Goal: Task Accomplishment & Management: Use online tool/utility

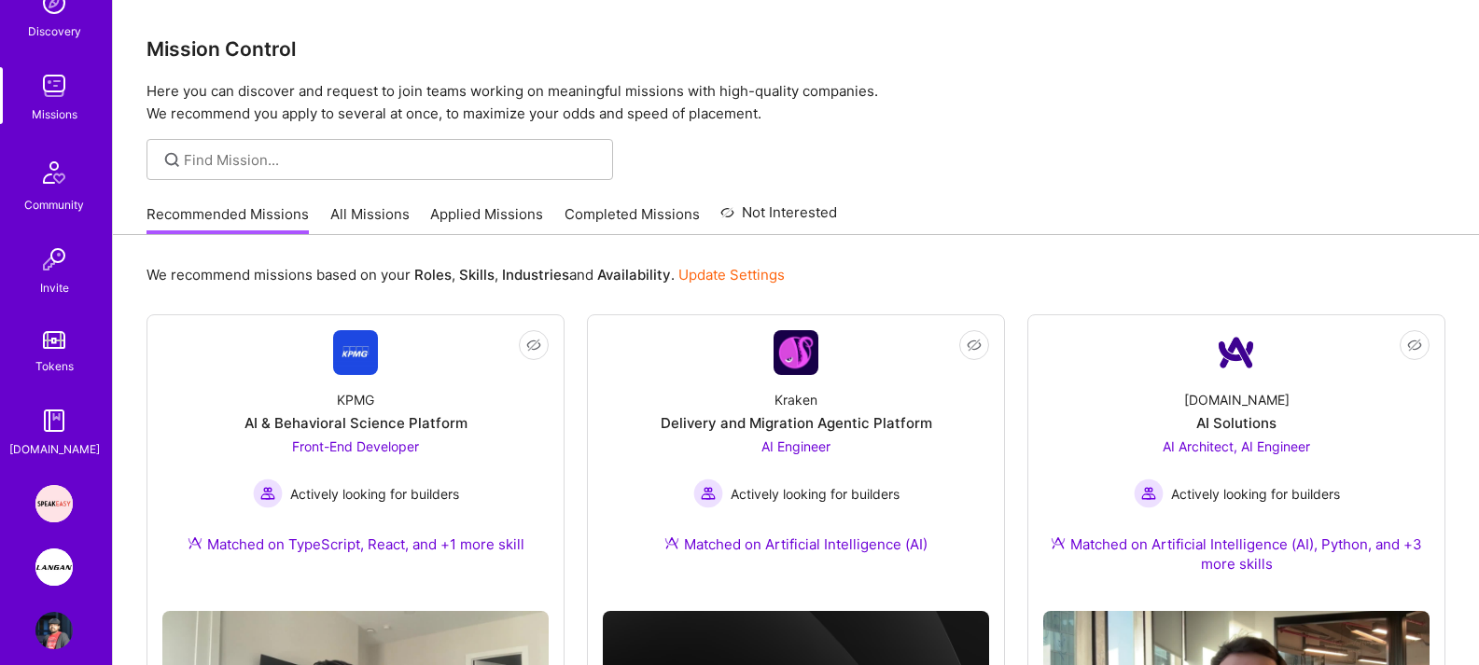
scroll to position [232, 0]
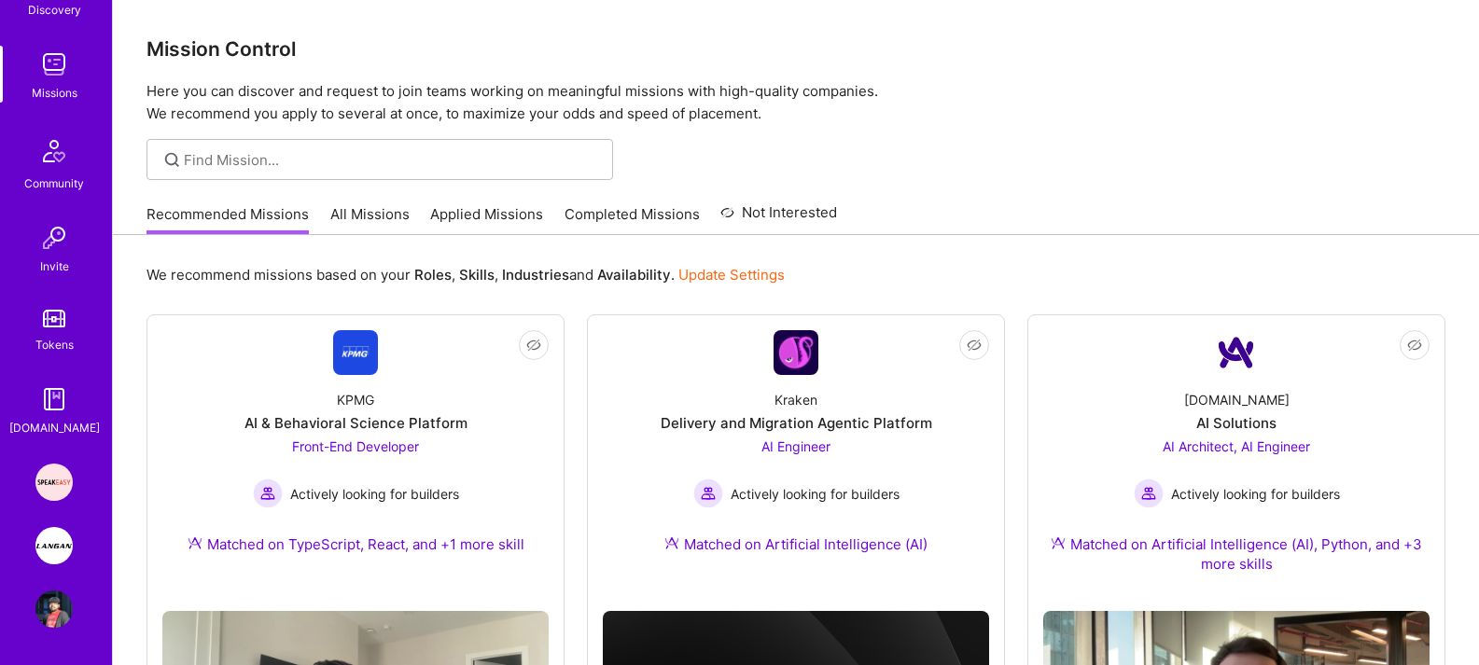
click at [44, 560] on img at bounding box center [53, 545] width 37 height 37
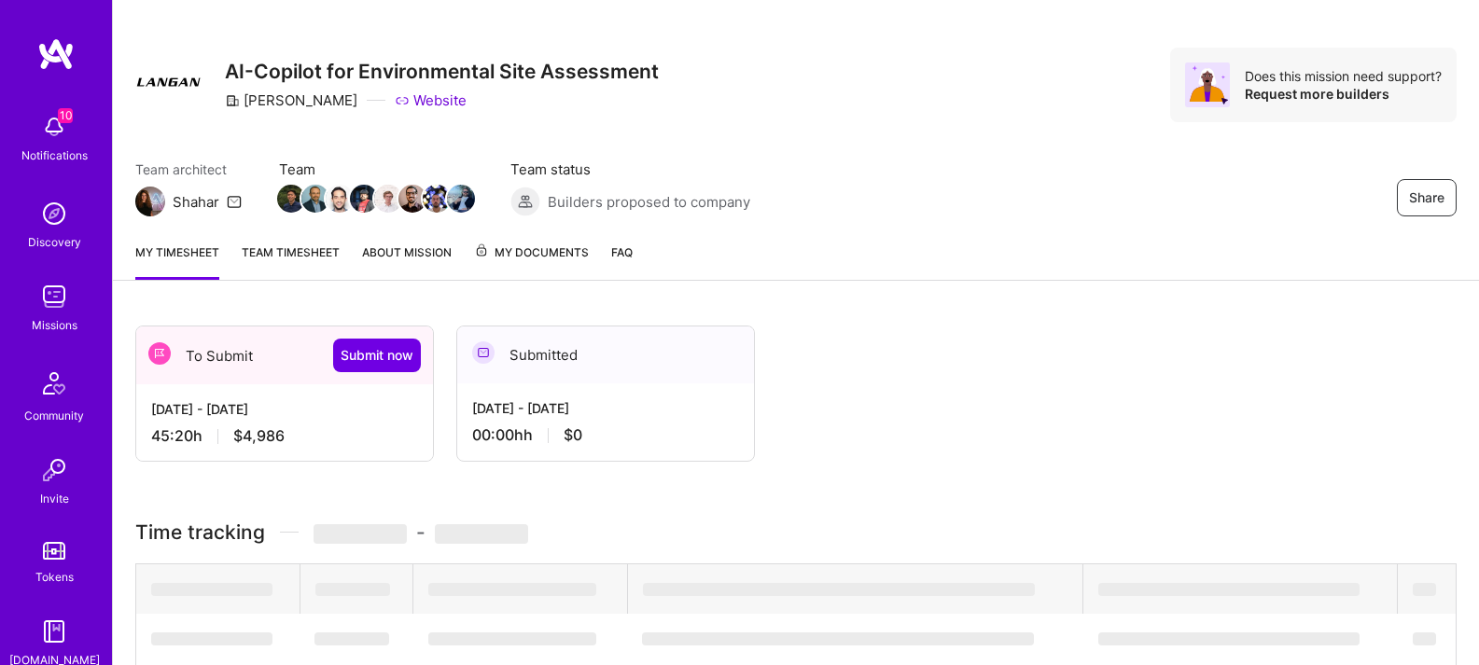
scroll to position [35, 0]
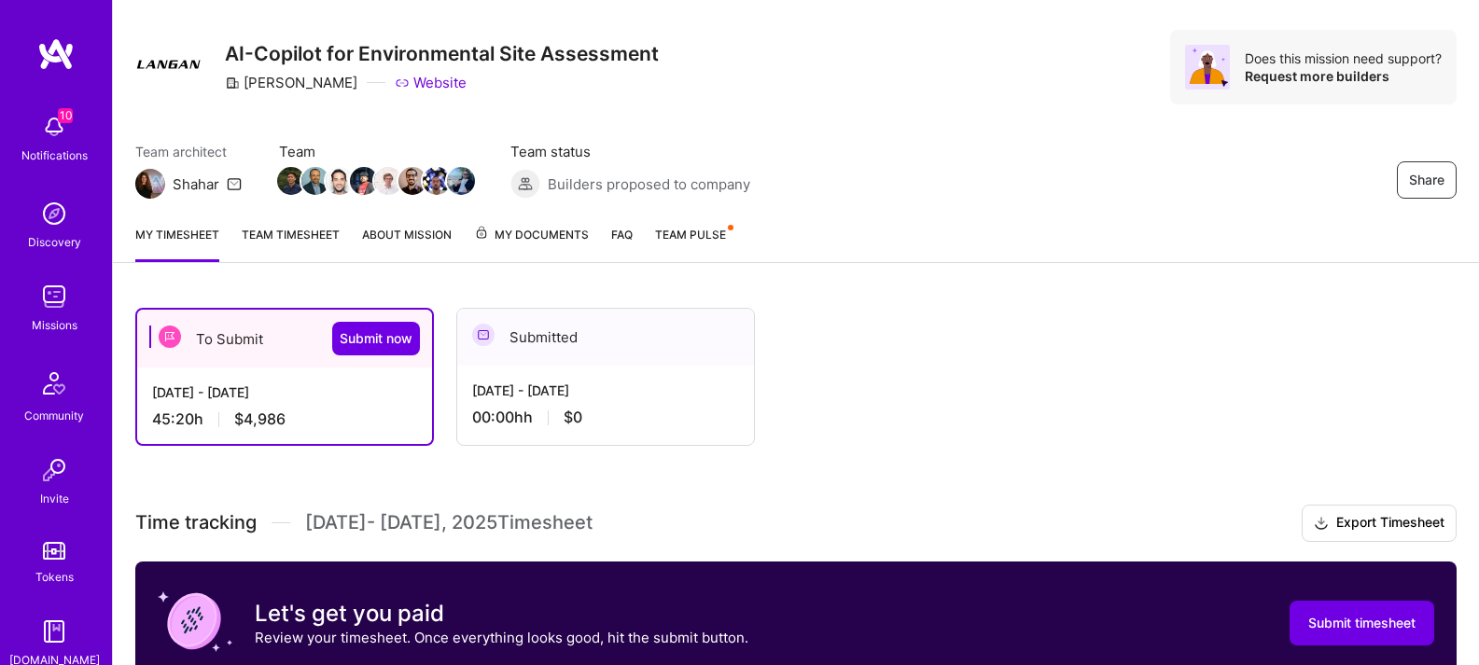
click at [290, 243] on link "Team timesheet" at bounding box center [291, 243] width 98 height 37
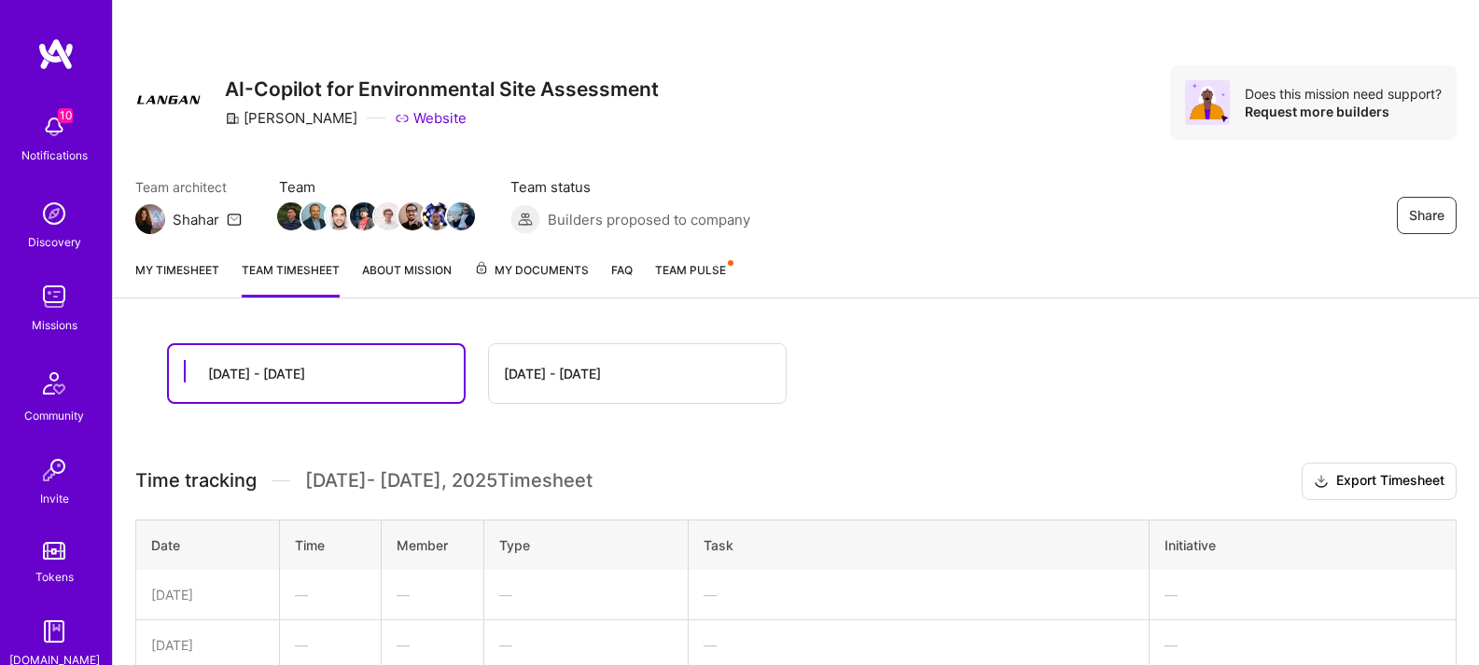
click at [194, 277] on link "My timesheet" at bounding box center [177, 278] width 84 height 37
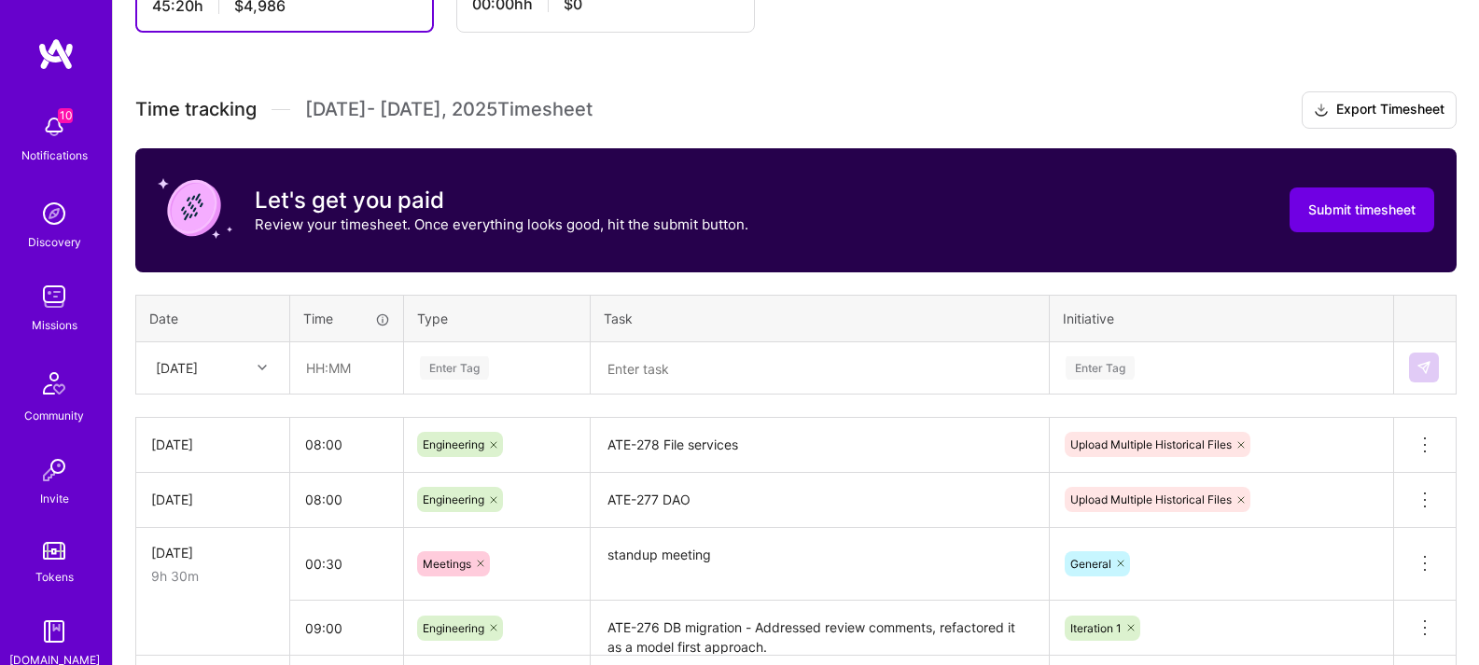
scroll to position [478, 0]
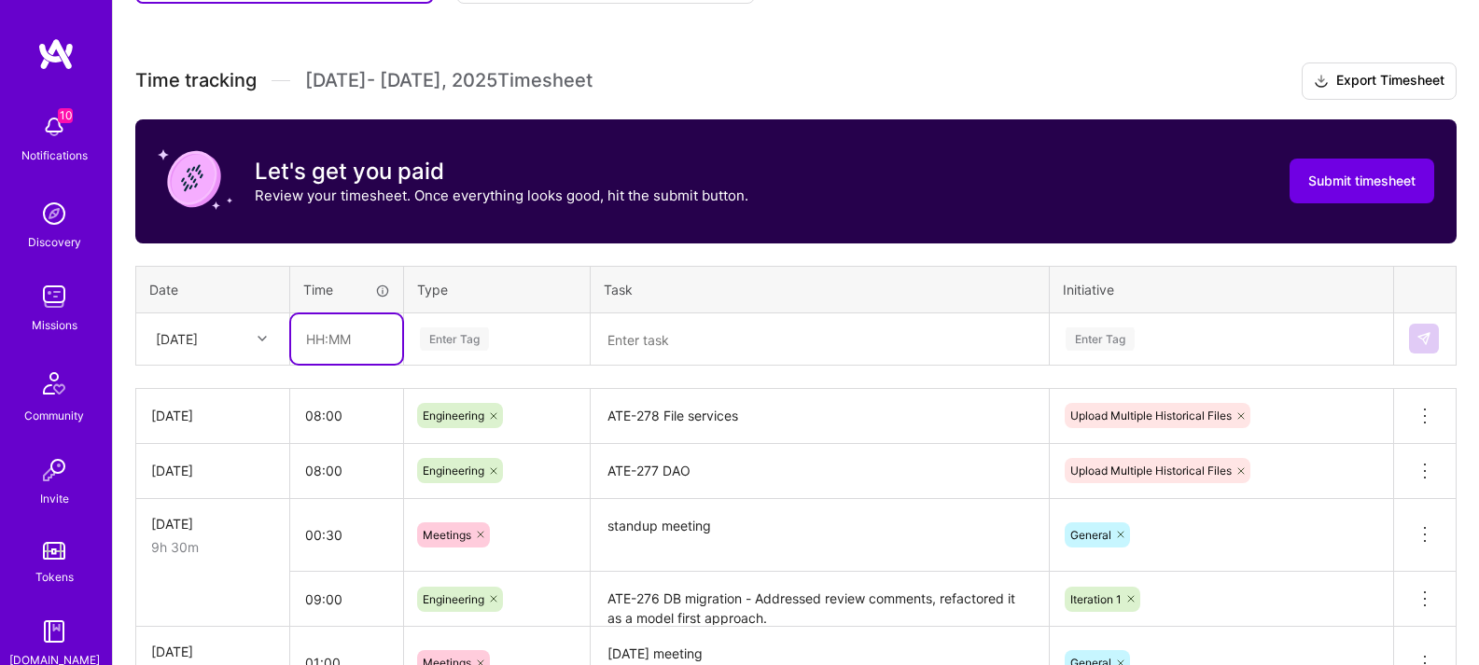
click at [335, 343] on input "text" at bounding box center [346, 339] width 111 height 49
click at [237, 338] on div "[DATE]" at bounding box center [199, 339] width 104 height 31
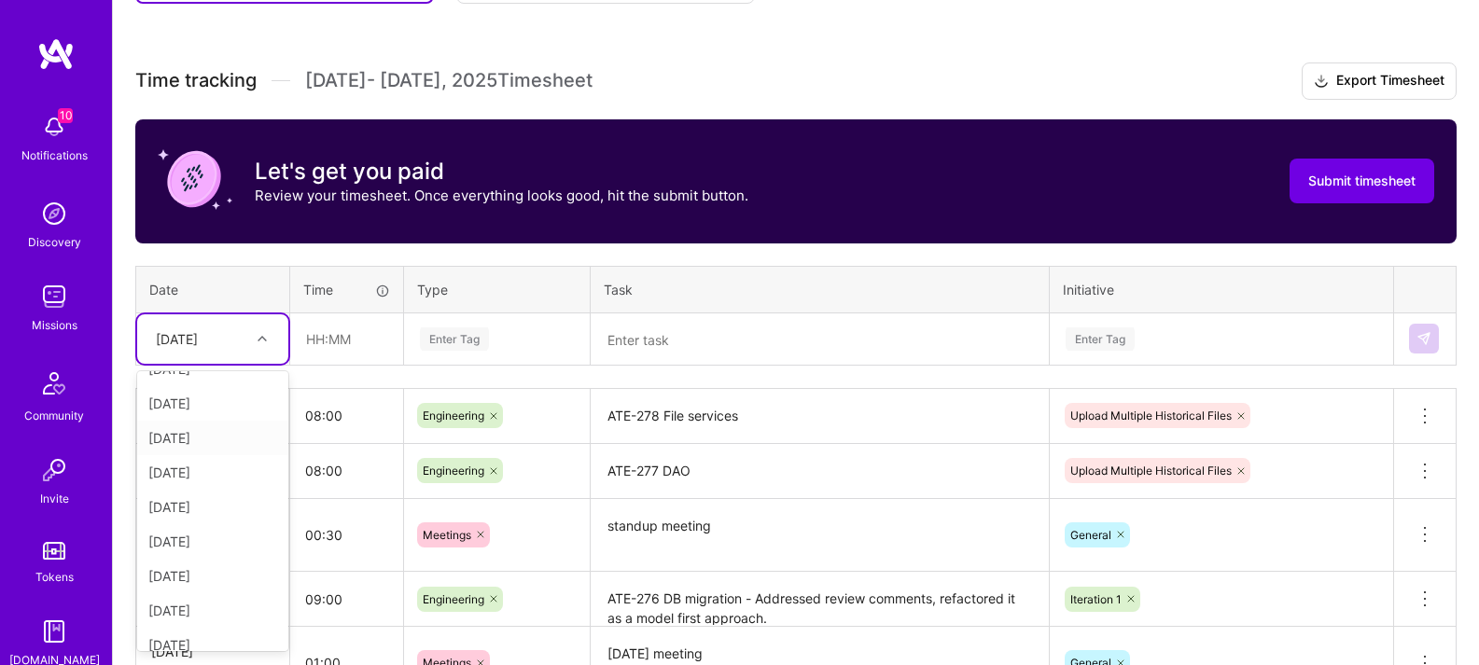
scroll to position [203, 0]
click at [202, 637] on div "[DATE]" at bounding box center [212, 638] width 151 height 35
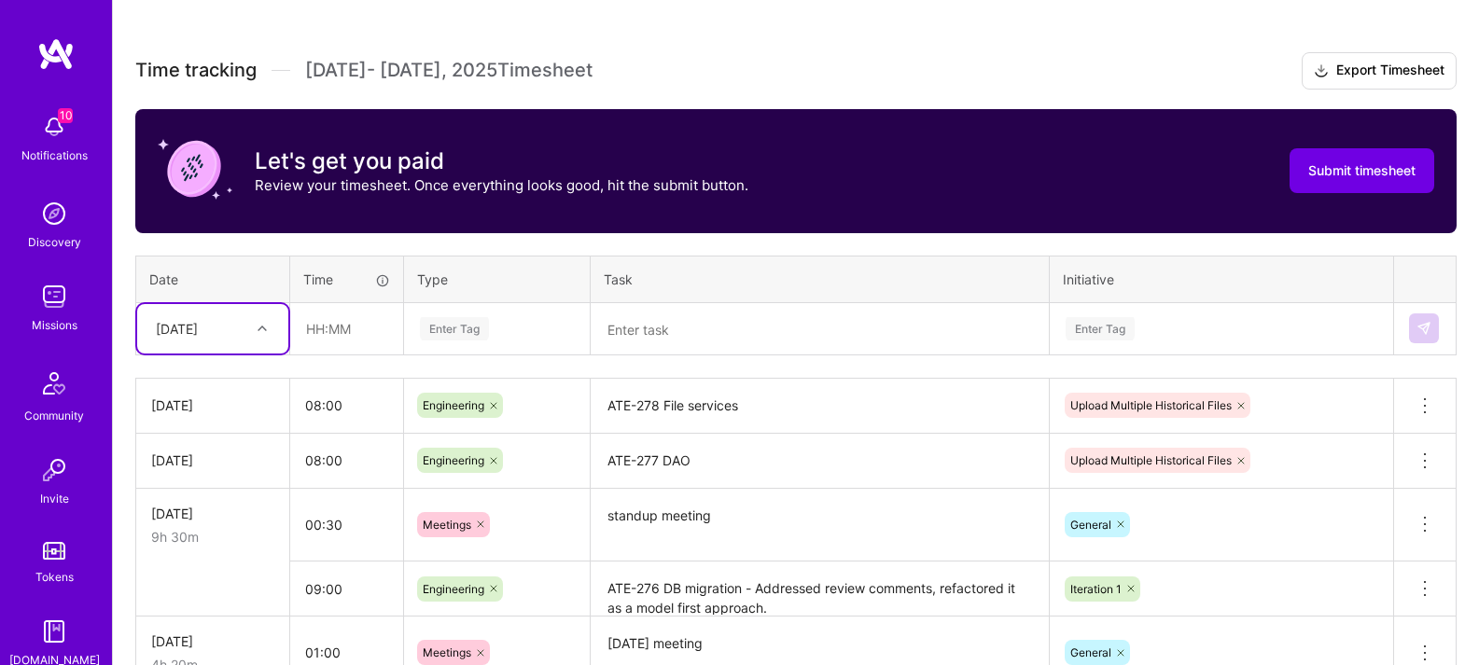
scroll to position [489, 0]
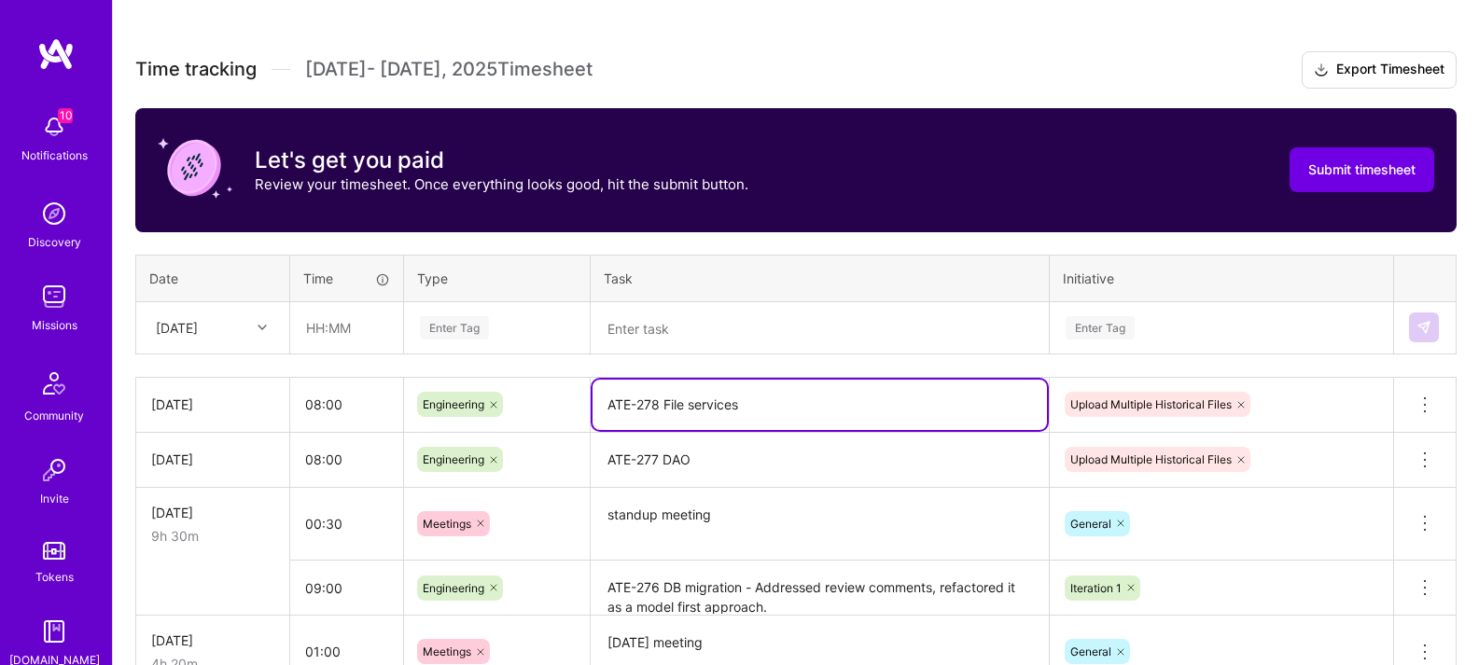
drag, startPoint x: 656, startPoint y: 404, endPoint x: 624, endPoint y: 410, distance: 32.2
click at [595, 399] on textarea "ATE-278 File services" at bounding box center [820, 405] width 455 height 50
click at [642, 412] on textarea "ATE-278 File services" at bounding box center [820, 405] width 455 height 50
drag, startPoint x: 606, startPoint y: 405, endPoint x: 660, endPoint y: 404, distance: 54.1
click at [660, 404] on textarea "ATE-278 File services" at bounding box center [820, 405] width 455 height 50
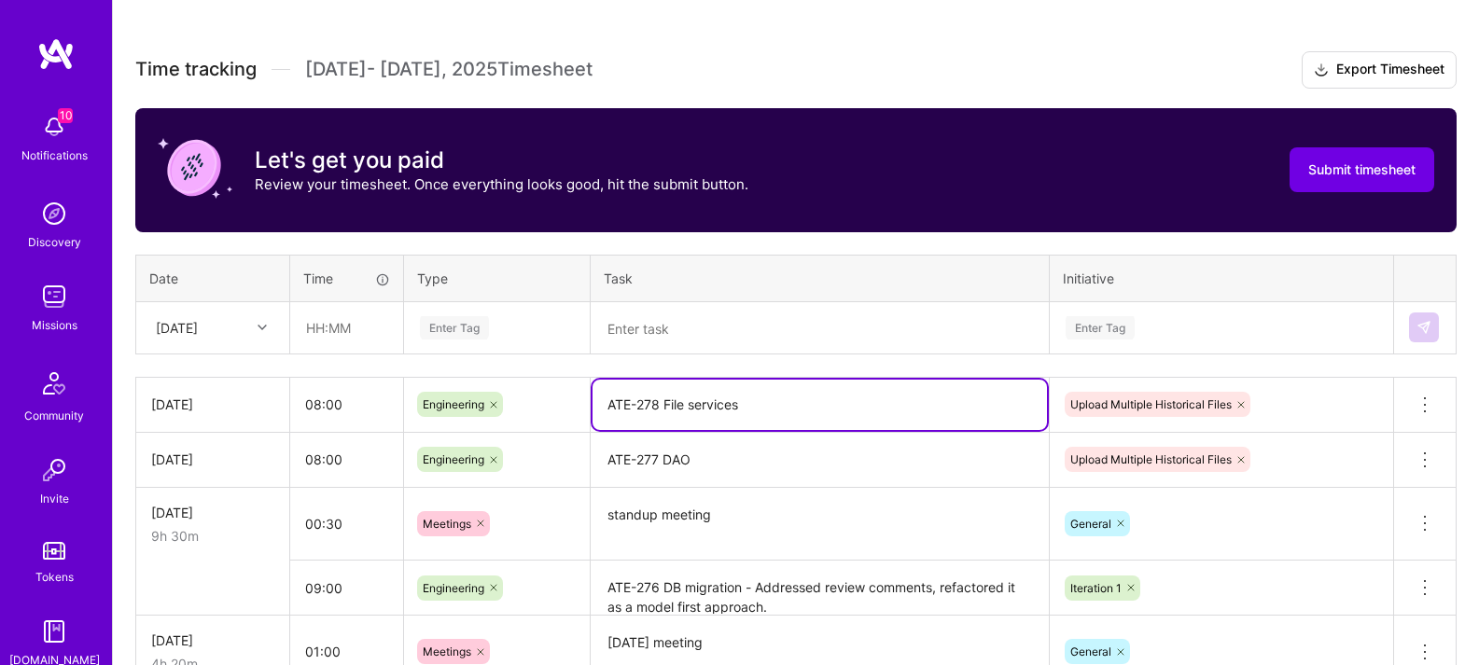
click at [649, 336] on textarea at bounding box center [820, 328] width 455 height 49
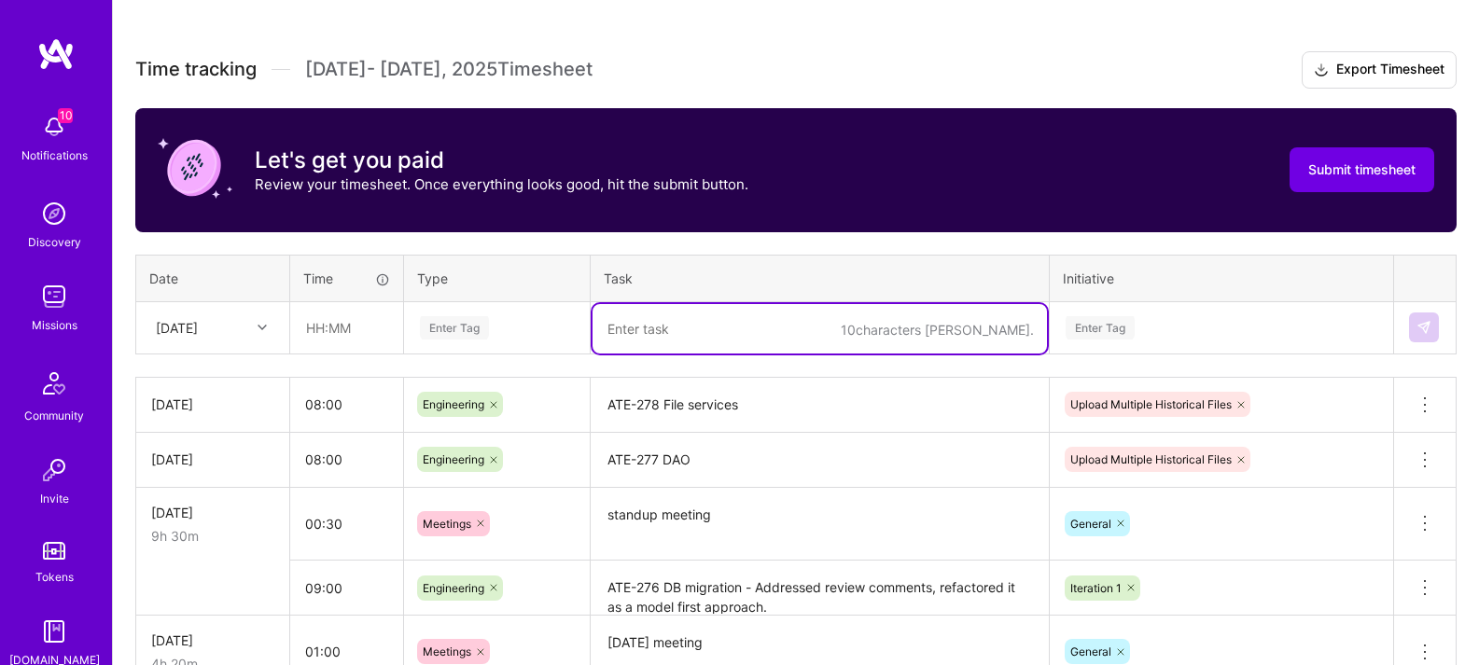
paste textarea "ATE-278"
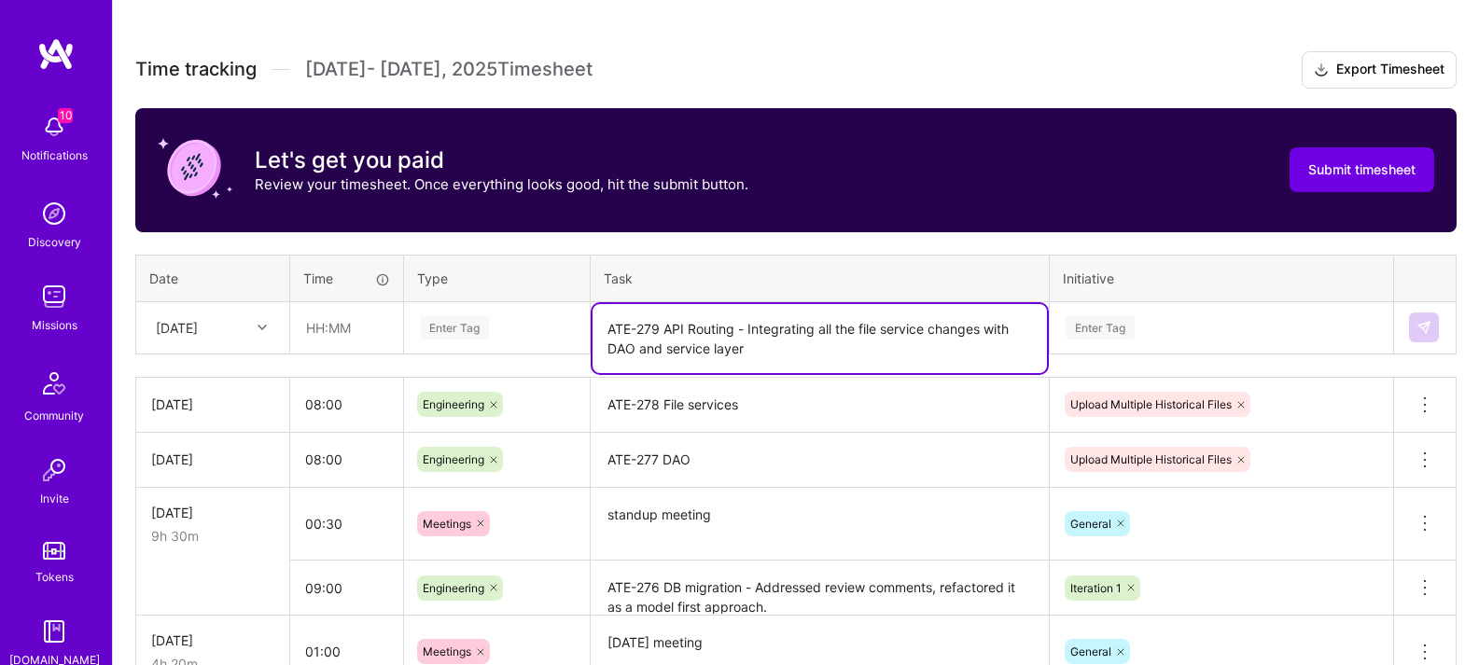
drag, startPoint x: 821, startPoint y: 331, endPoint x: 927, endPoint y: 330, distance: 105.5
click at [927, 330] on textarea "ATE-279 API Routing - Integrating all the file service changes with DAO and ser…" at bounding box center [820, 338] width 455 height 69
click at [954, 334] on textarea "ATE-279 API Routing - Integrating the API with changes with DAO and service lay…" at bounding box center [820, 338] width 455 height 69
drag, startPoint x: 940, startPoint y: 327, endPoint x: 1001, endPoint y: 332, distance: 61.9
click at [1001, 332] on textarea "ATE-279 API Routing - Integrating the API with with DAO and service layer" at bounding box center [820, 338] width 455 height 69
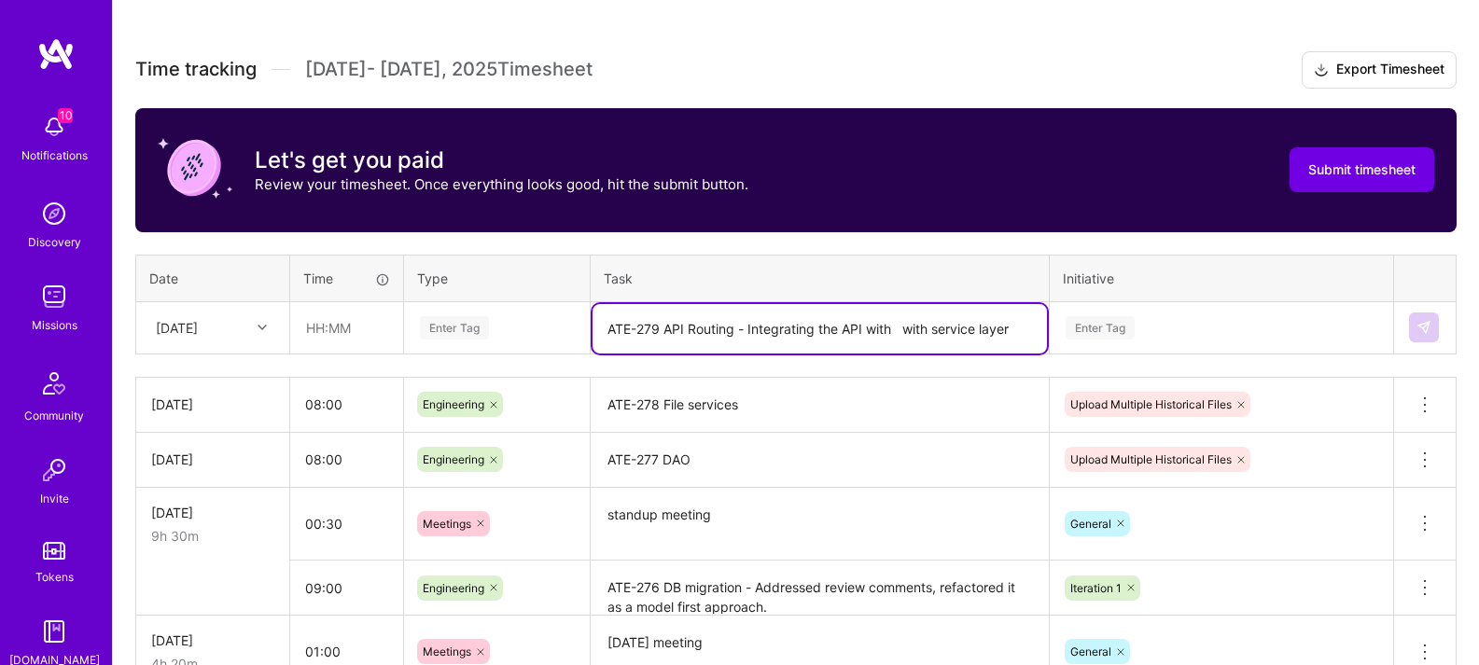
type textarea "ATE-279 API Routing - Integrating the API with with service layer"
click at [347, 332] on input "text" at bounding box center [346, 327] width 111 height 49
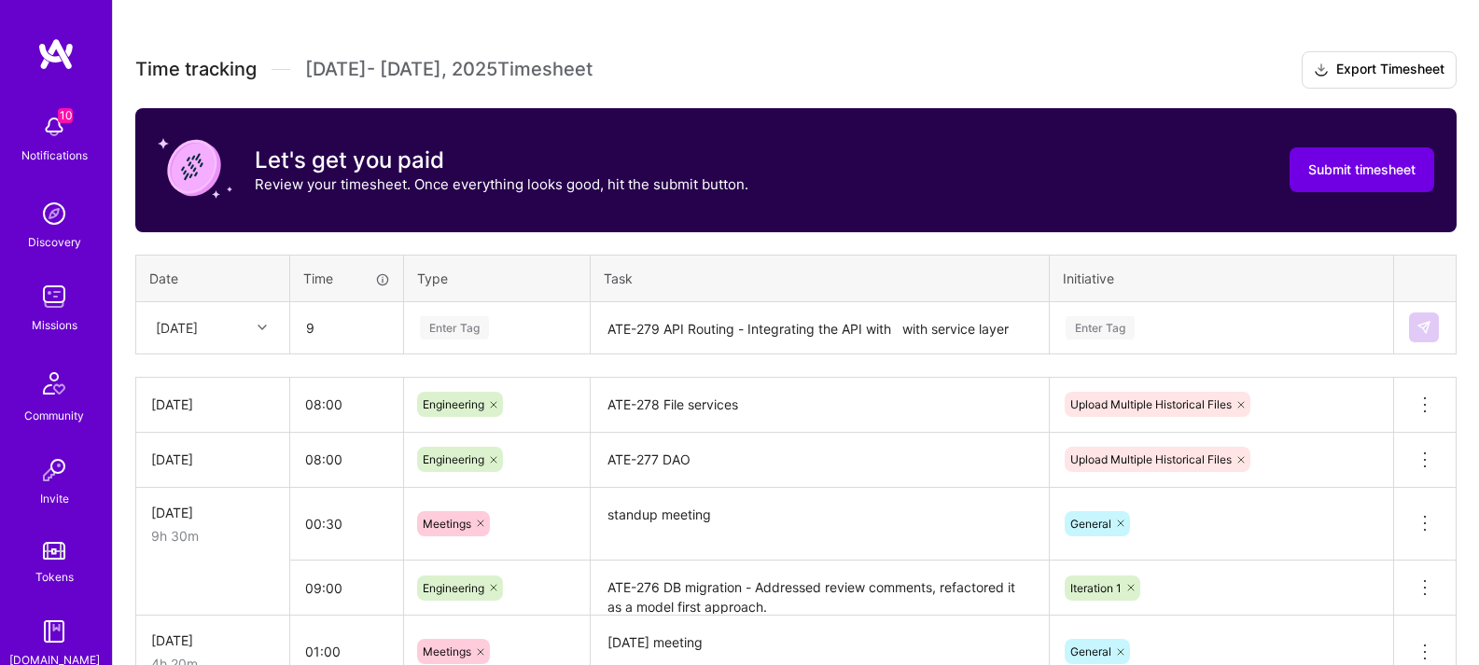
type input "09:00"
click at [544, 336] on div "Enter Tag" at bounding box center [497, 327] width 158 height 23
click at [468, 331] on div "Enter Tag" at bounding box center [454, 328] width 69 height 29
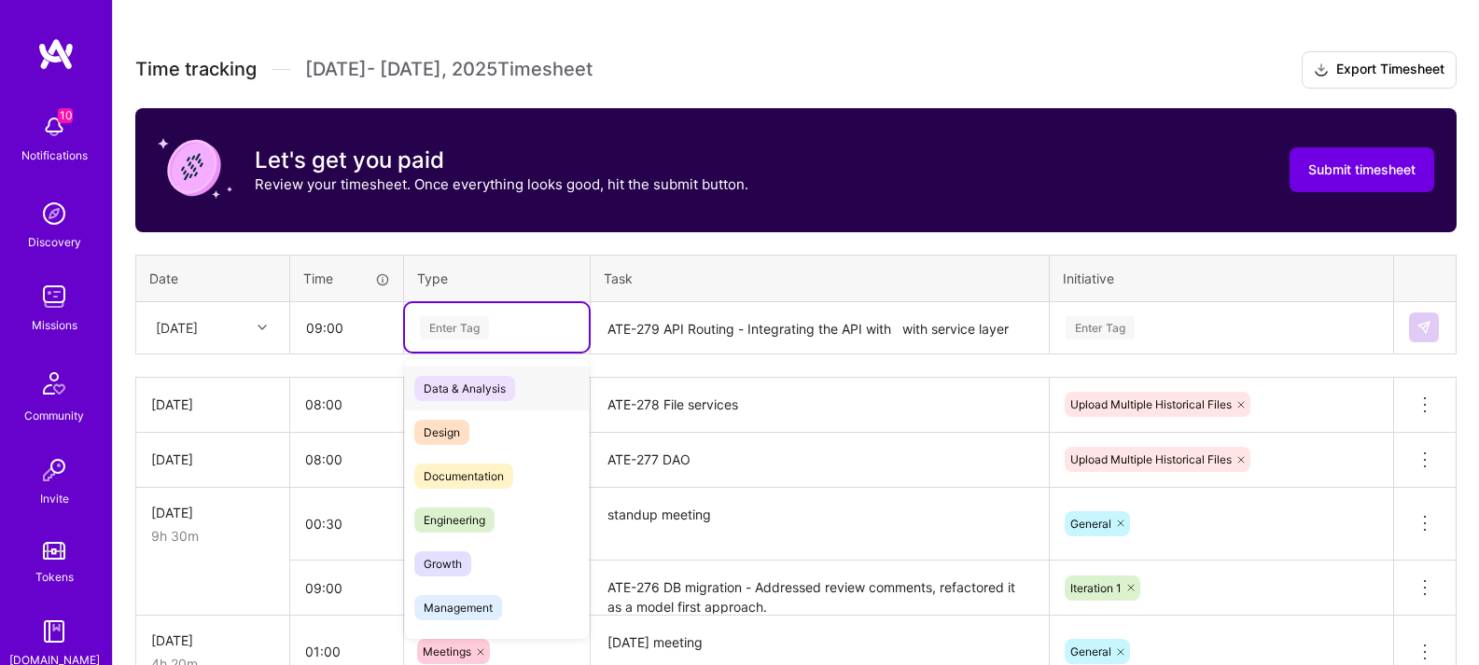
click at [468, 331] on div "Enter Tag" at bounding box center [454, 328] width 69 height 29
click at [472, 517] on span "Engineering" at bounding box center [454, 520] width 80 height 25
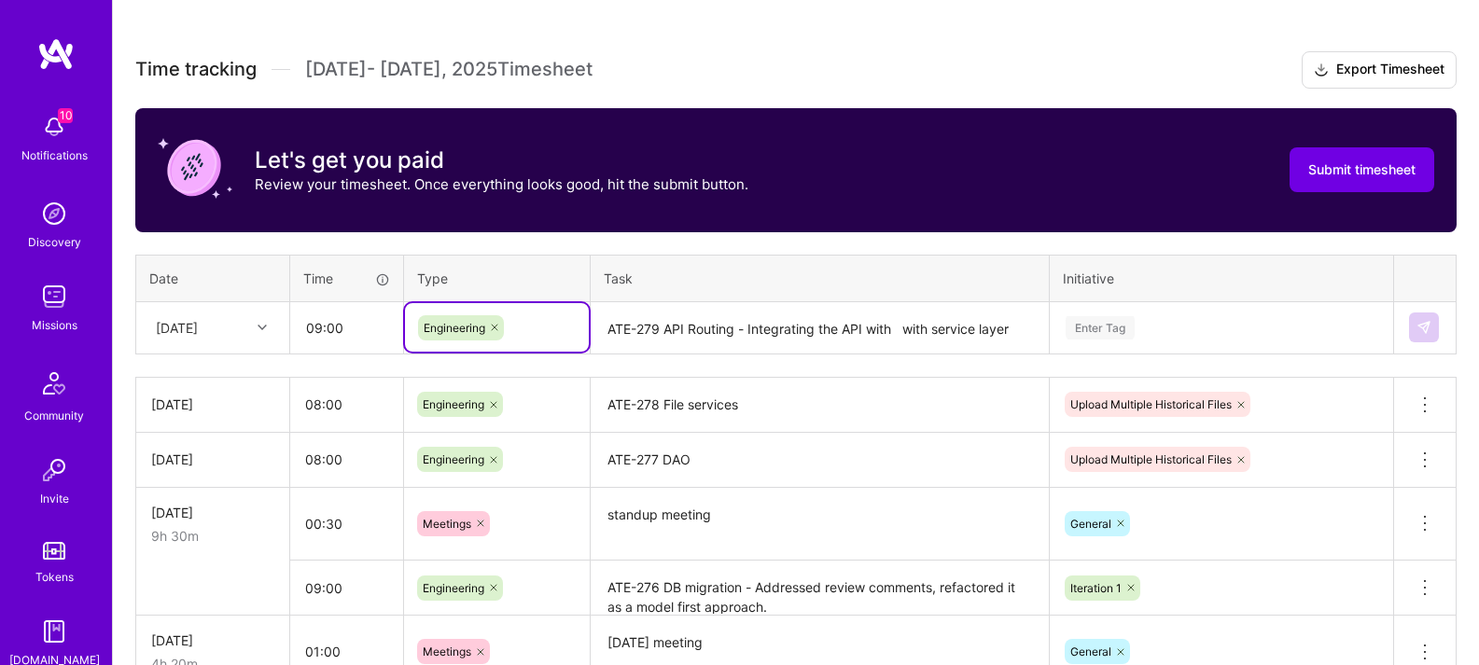
click at [866, 242] on div "Time tracking [DATE] - [DATE] Timesheet Export Timesheet Let's get you paid Rev…" at bounding box center [796, 542] width 1322 height 982
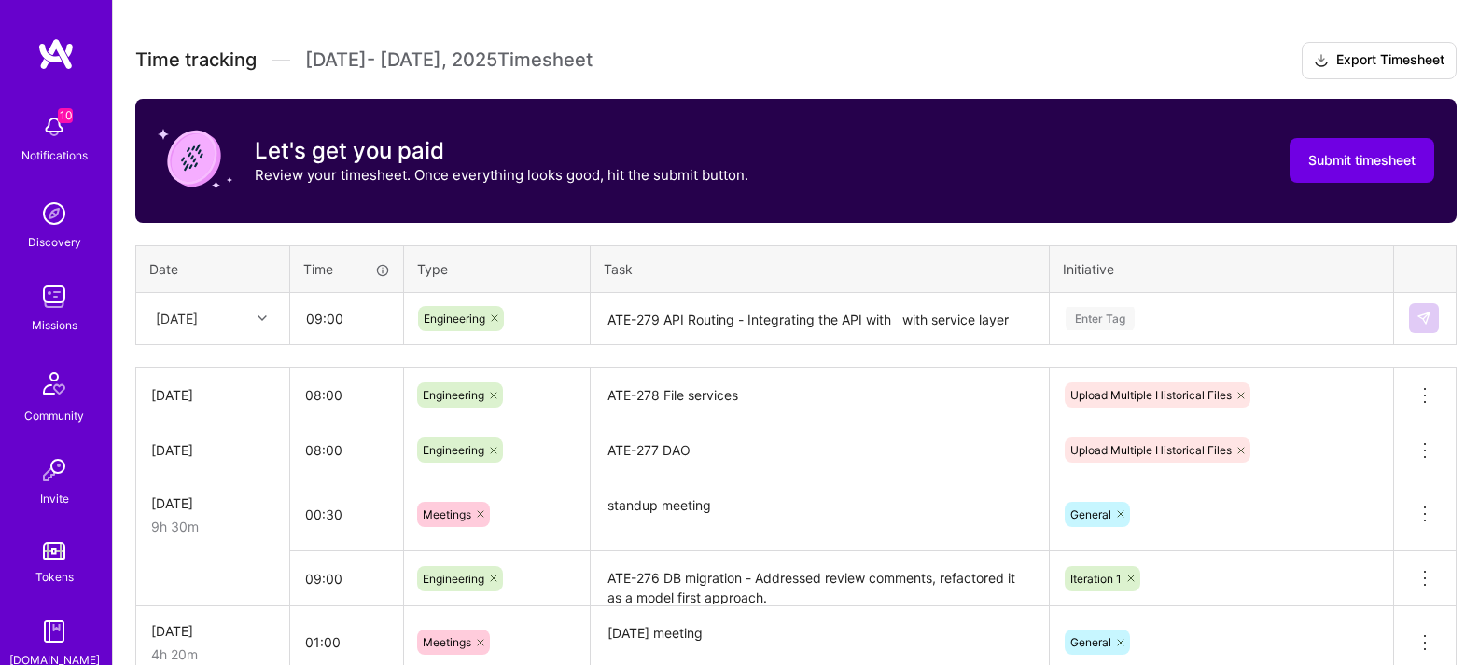
scroll to position [476, 0]
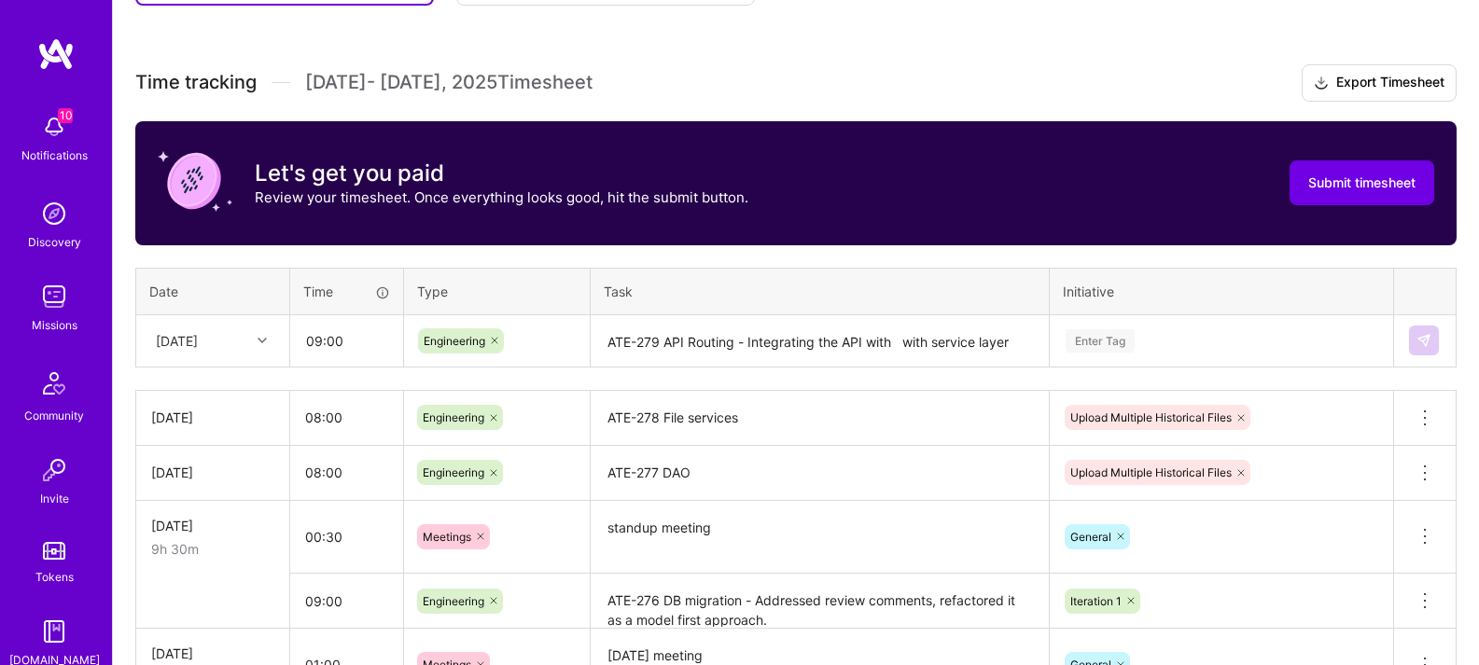
click at [1125, 354] on div "Enter Tag" at bounding box center [1222, 340] width 342 height 49
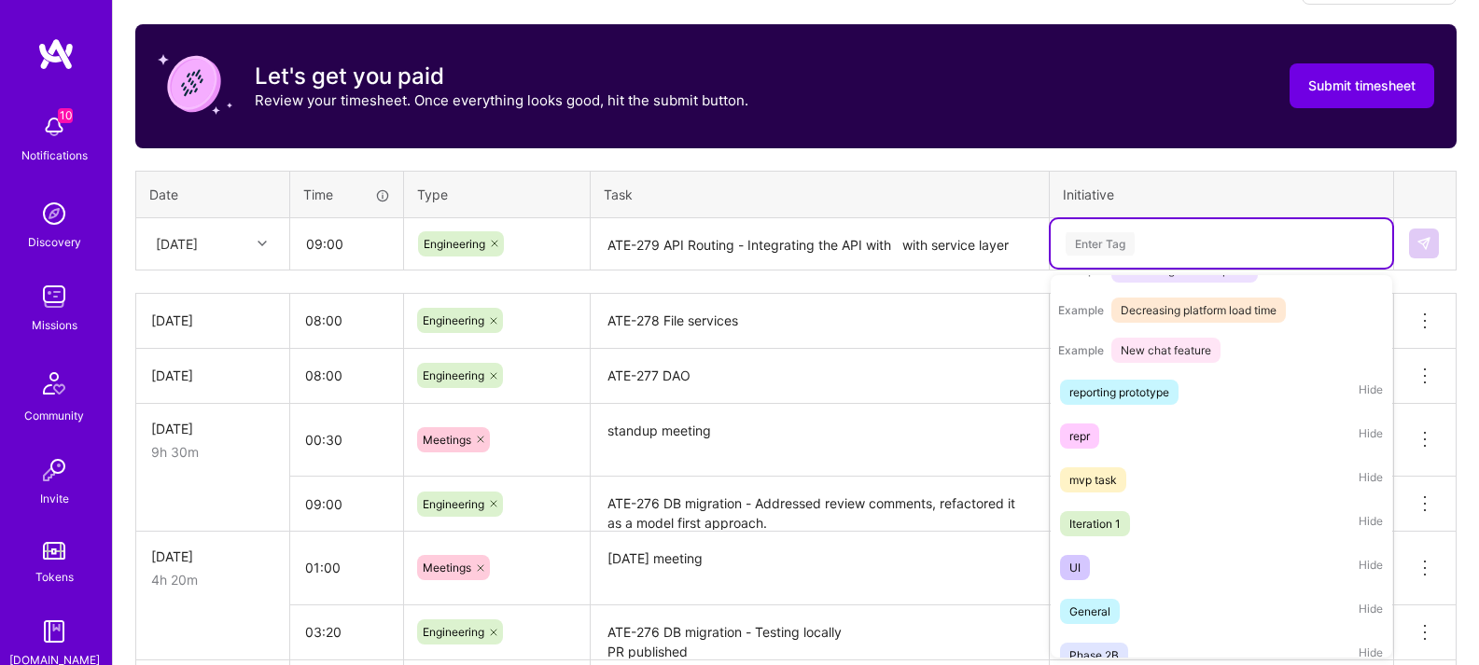
scroll to position [439, 0]
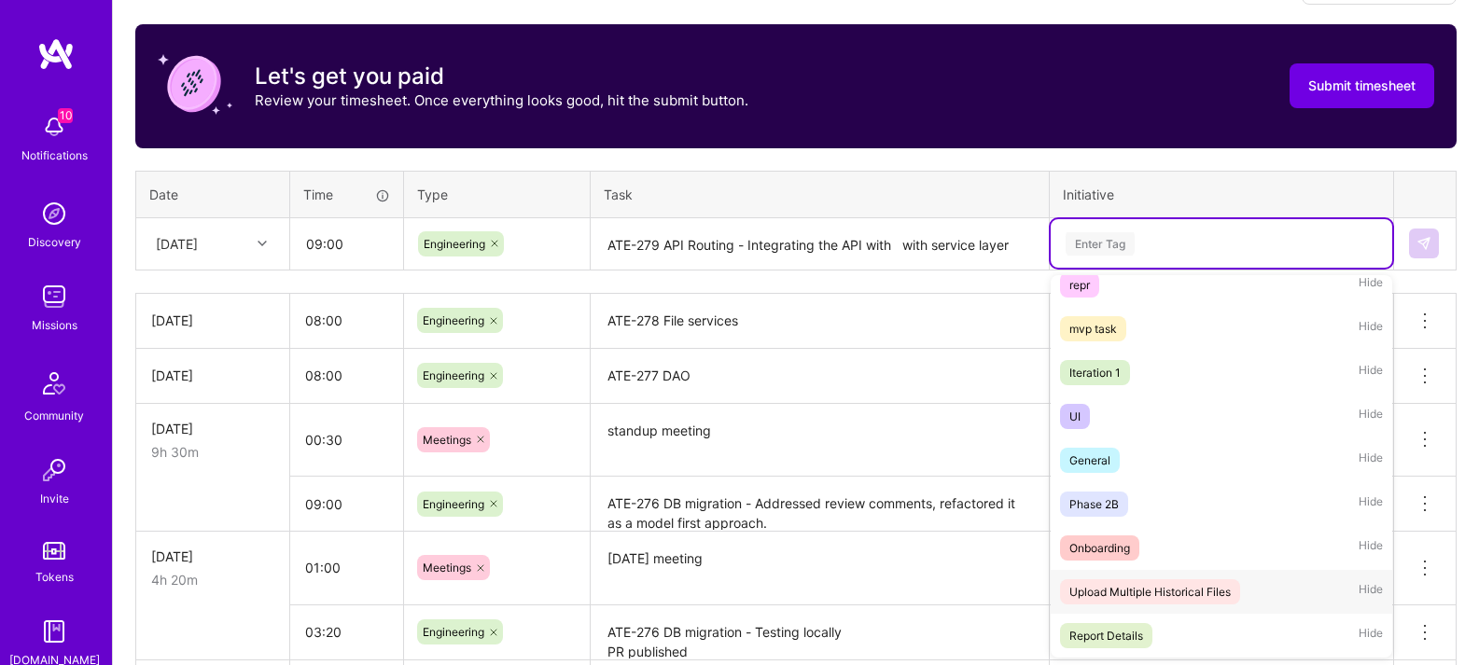
click at [1182, 590] on div "Upload Multiple Historical Files" at bounding box center [1150, 592] width 161 height 20
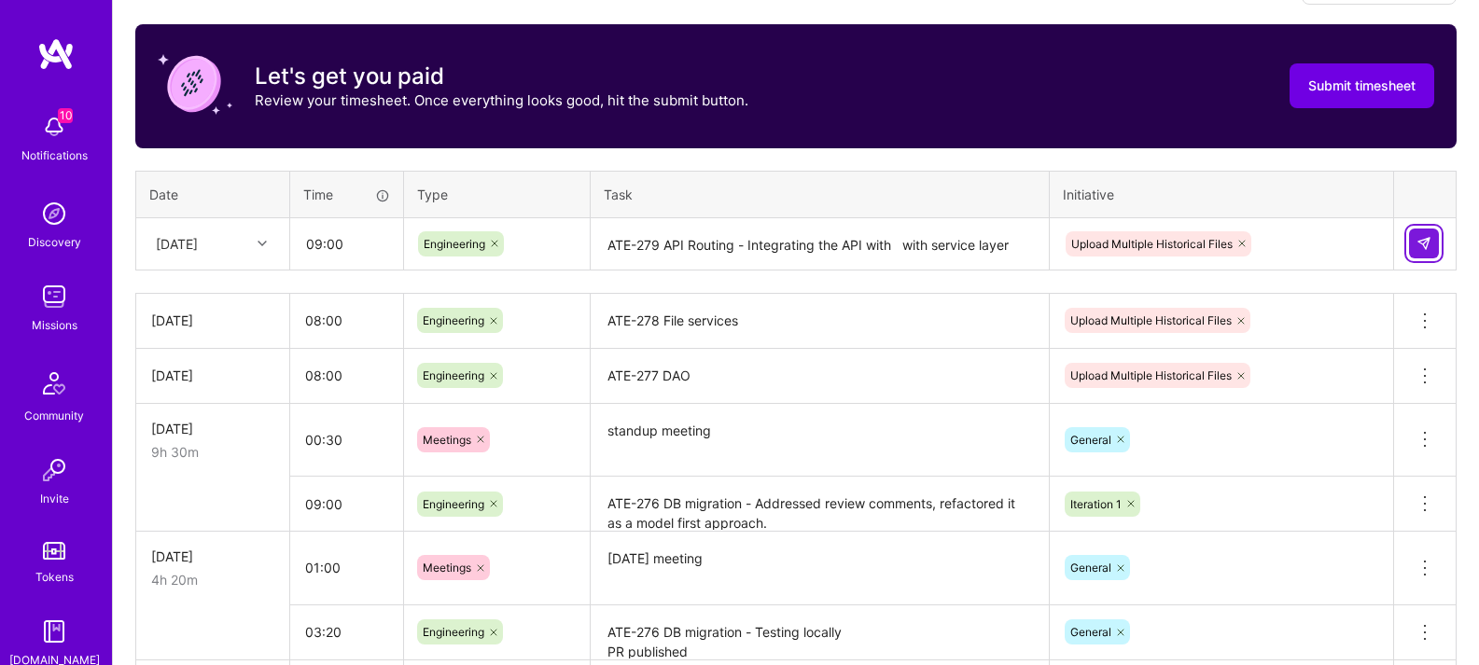
click at [1433, 245] on button at bounding box center [1424, 244] width 30 height 30
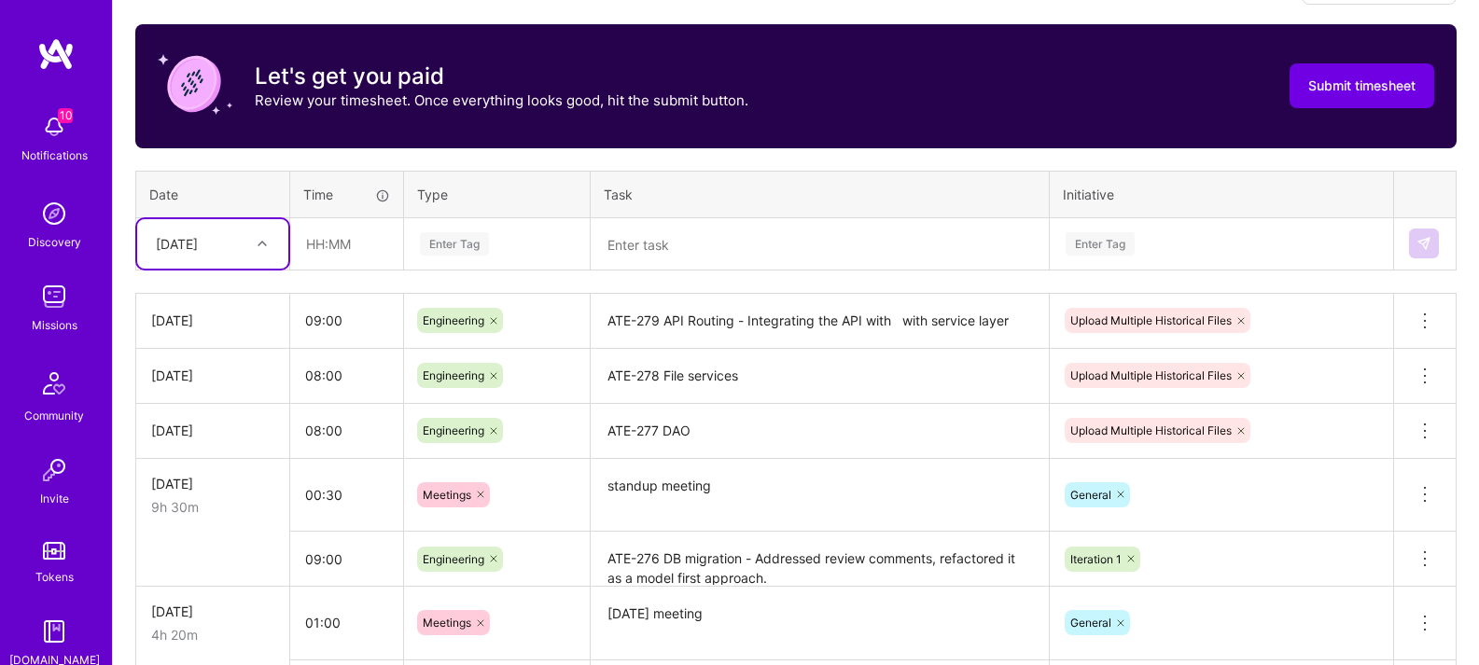
click at [253, 251] on div at bounding box center [264, 243] width 29 height 24
click at [222, 511] on div "[DATE]" at bounding box center [212, 500] width 151 height 35
click at [334, 237] on input "text" at bounding box center [346, 243] width 111 height 49
type input "08:00"
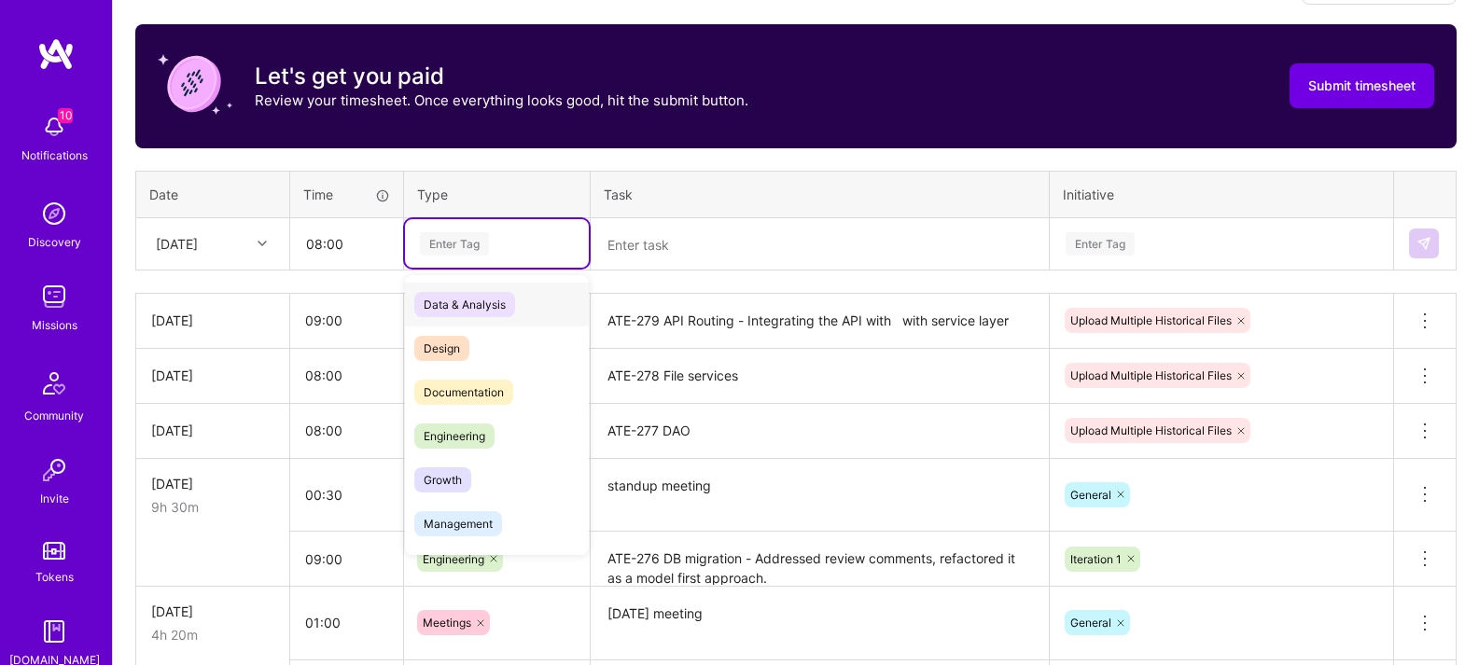
click at [493, 229] on div "Enter Tag" at bounding box center [497, 243] width 184 height 49
click at [494, 442] on div "Engineering" at bounding box center [497, 436] width 184 height 44
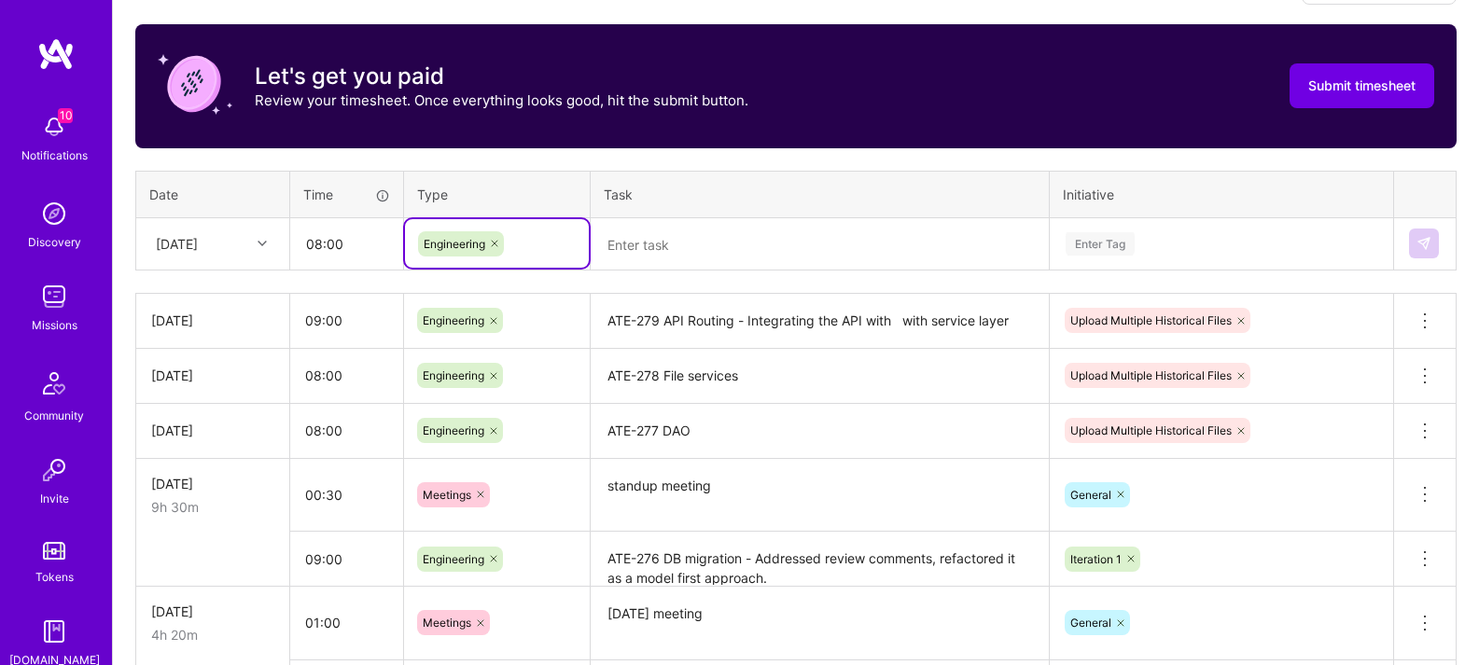
click at [654, 327] on textarea "ATE-279 API Routing - Integrating the API with with service layer" at bounding box center [820, 321] width 455 height 51
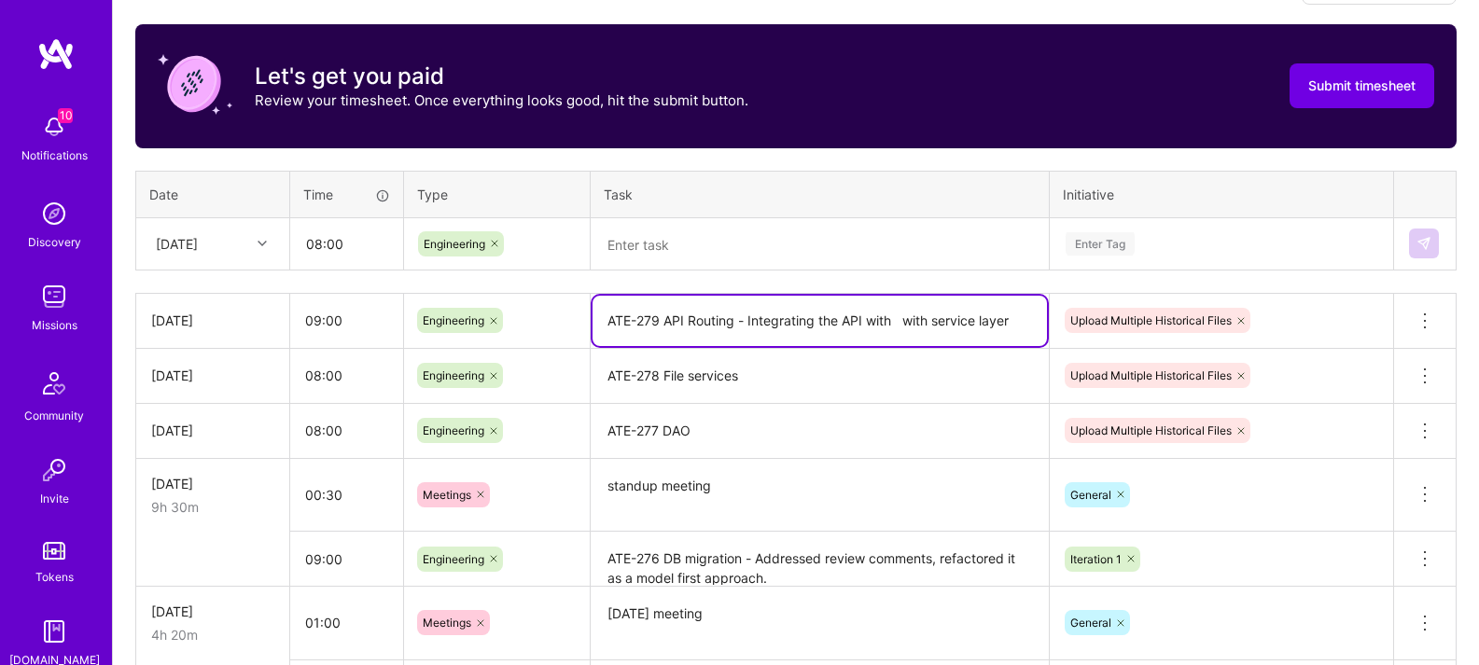
click at [653, 328] on textarea "ATE-279 API Routing - Integrating the API with with service layer" at bounding box center [820, 321] width 455 height 50
click at [653, 329] on textarea "ATE-279 API Routing - Integrating the API with with service layer" at bounding box center [820, 321] width 455 height 50
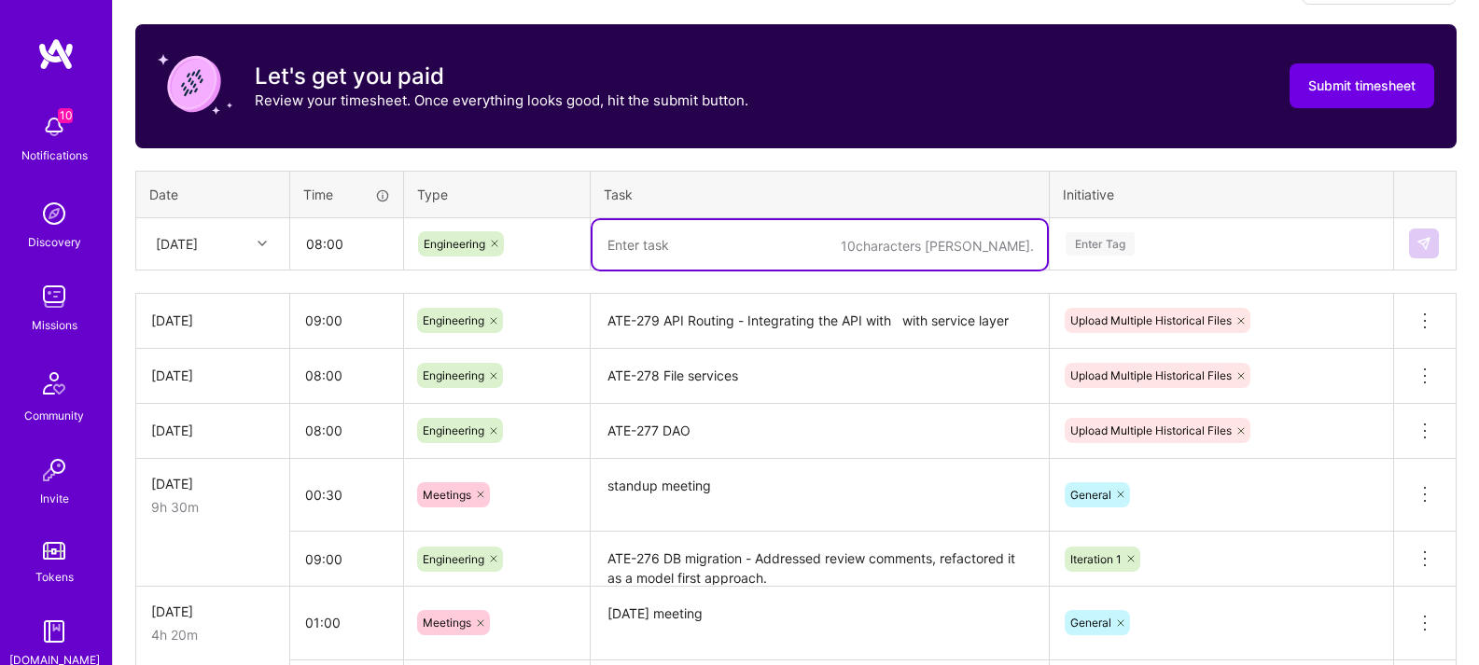
click at [667, 240] on textarea at bounding box center [820, 244] width 455 height 49
paste textarea "ATE-279 API Routing - Integrating the API with with service layer"
drag, startPoint x: 777, startPoint y: 245, endPoint x: 1020, endPoint y: 255, distance: 242.8
click at [1008, 246] on textarea "ATE-279 API Routing - Integrating the API with with service layer" at bounding box center [820, 244] width 455 height 49
drag, startPoint x: 1025, startPoint y: 254, endPoint x: 756, endPoint y: 316, distance: 276.0
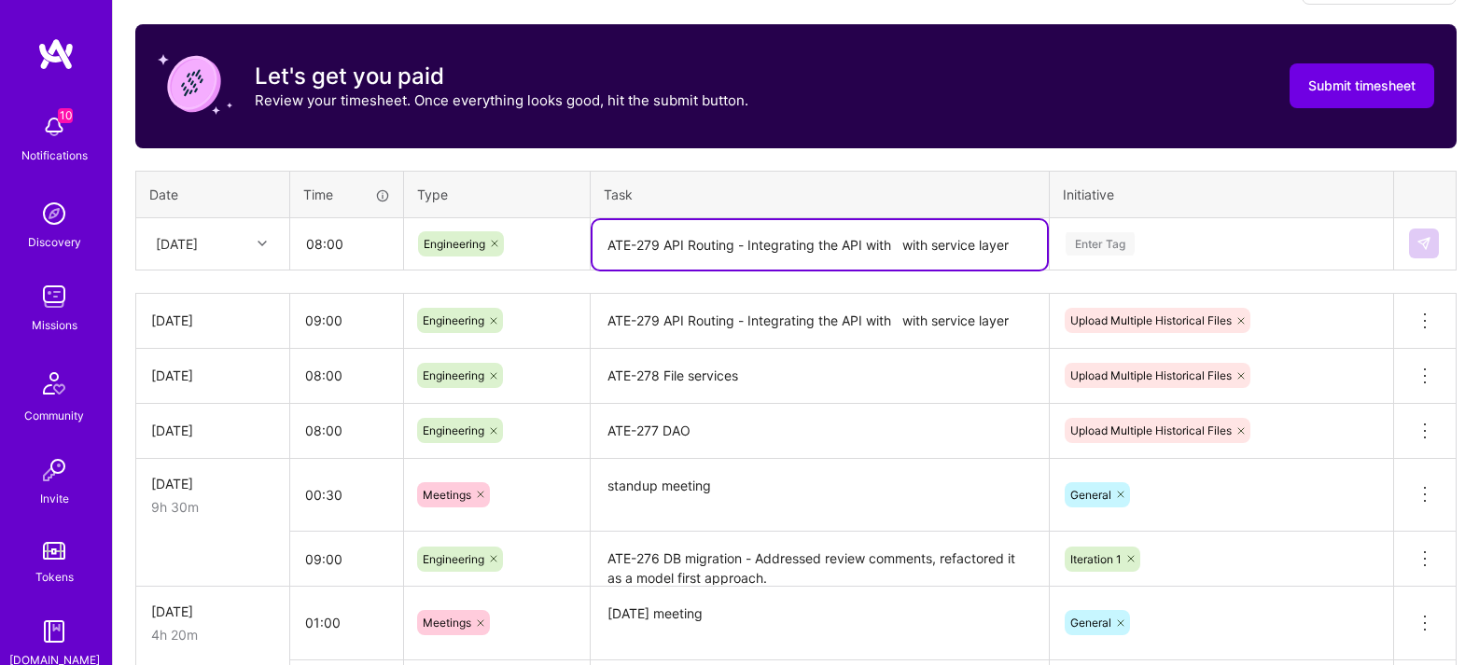
click at [662, 251] on textarea "ATE-279 API Routing - Integrating the API with with service layer" at bounding box center [820, 244] width 455 height 49
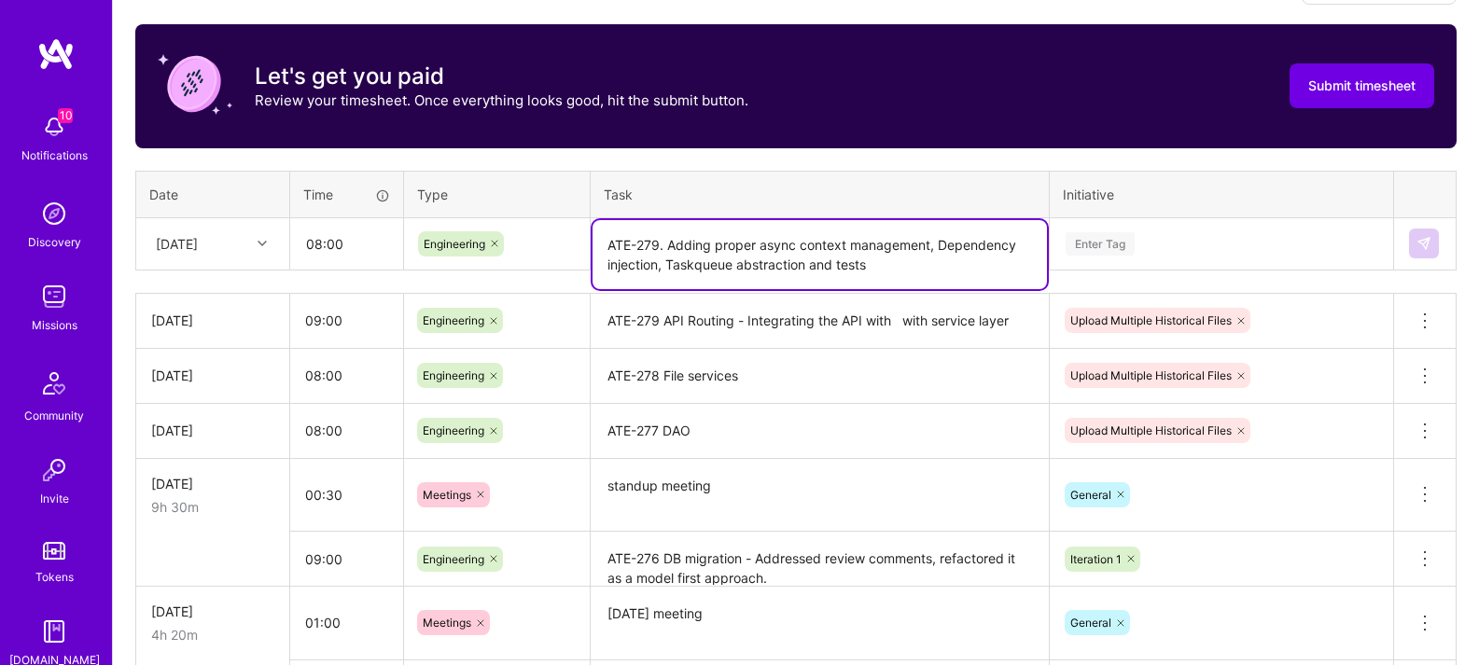
type textarea "ATE-279. Adding proper async context management, Dependency injection, Taskqueu…"
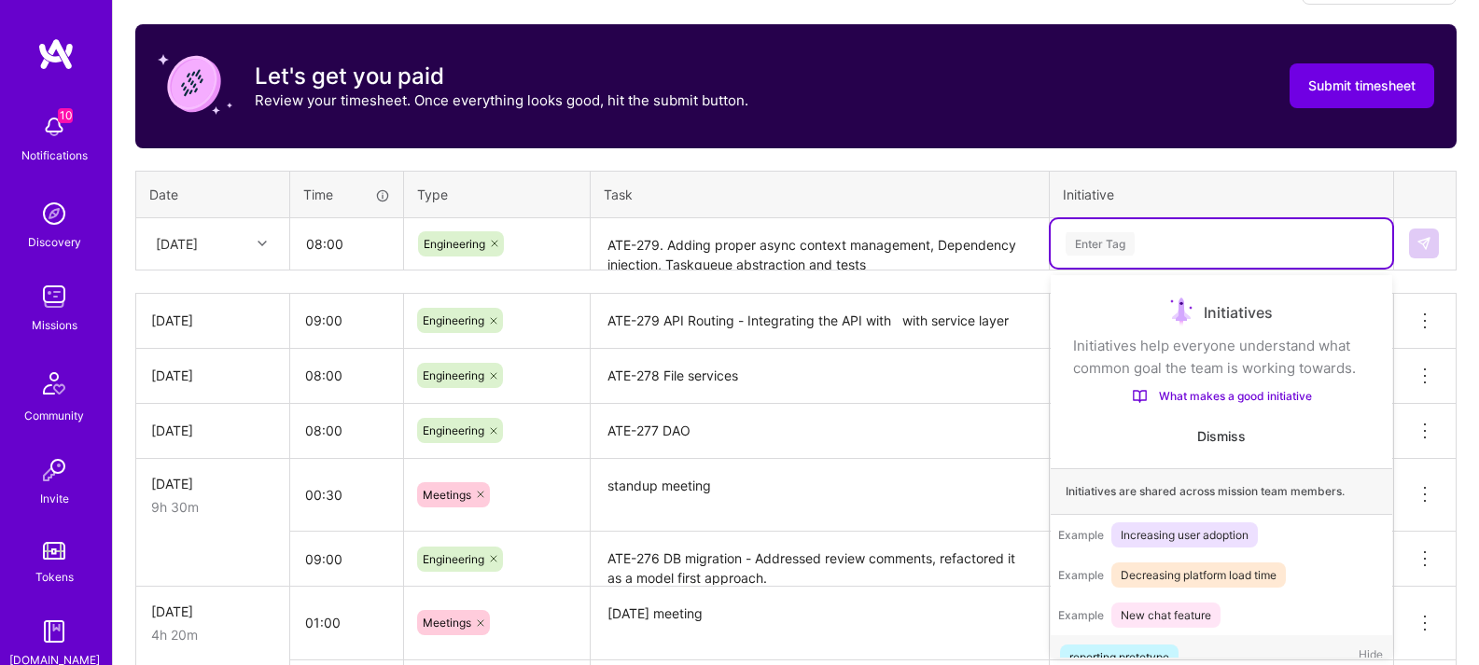
click at [1210, 240] on div "Enter Tag" at bounding box center [1221, 243] width 315 height 23
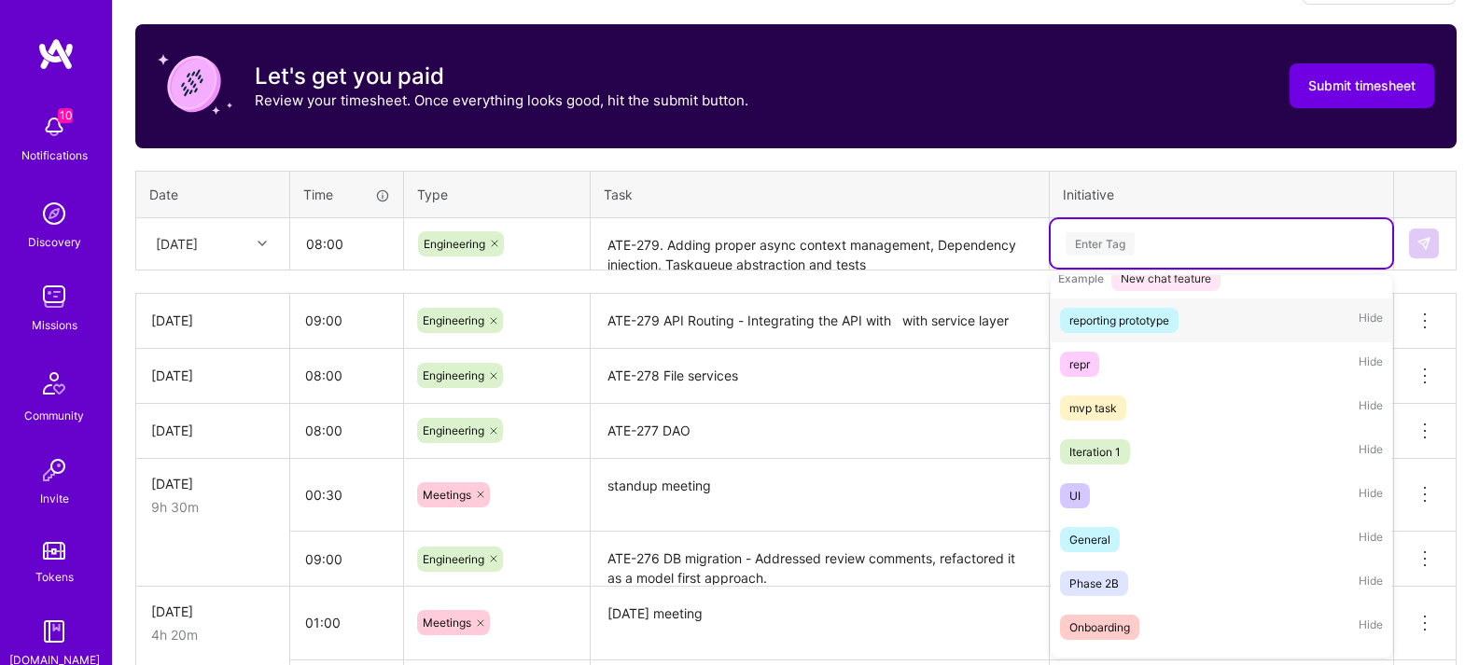
scroll to position [383, 0]
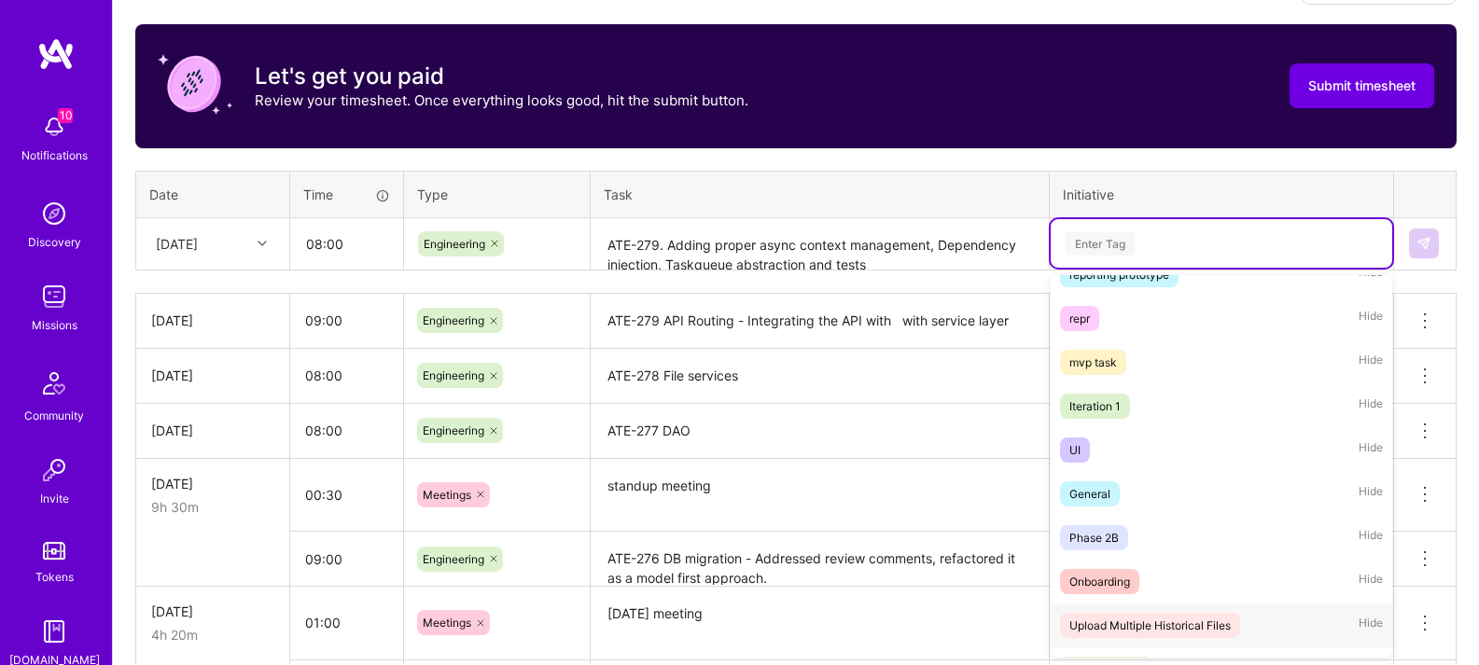
click at [1153, 636] on div "Upload Multiple Historical Files" at bounding box center [1150, 626] width 161 height 20
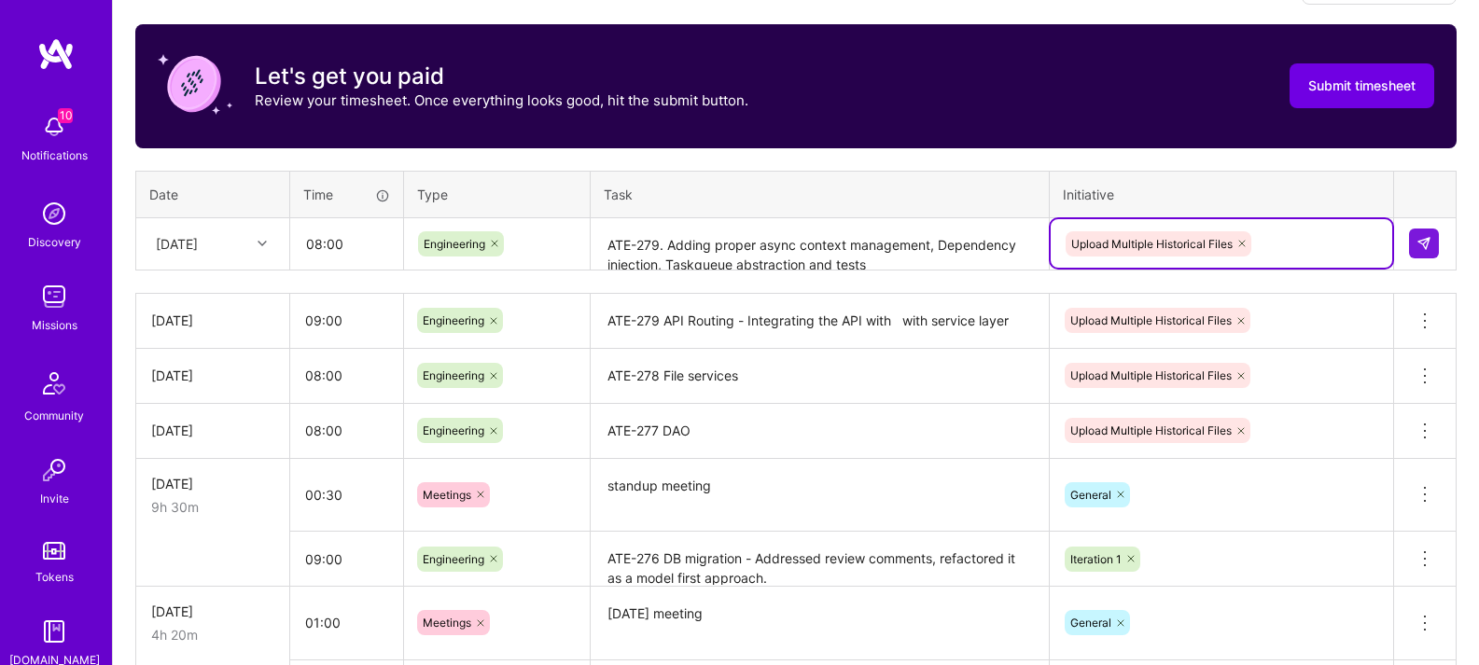
click at [1425, 261] on td at bounding box center [1425, 243] width 63 height 52
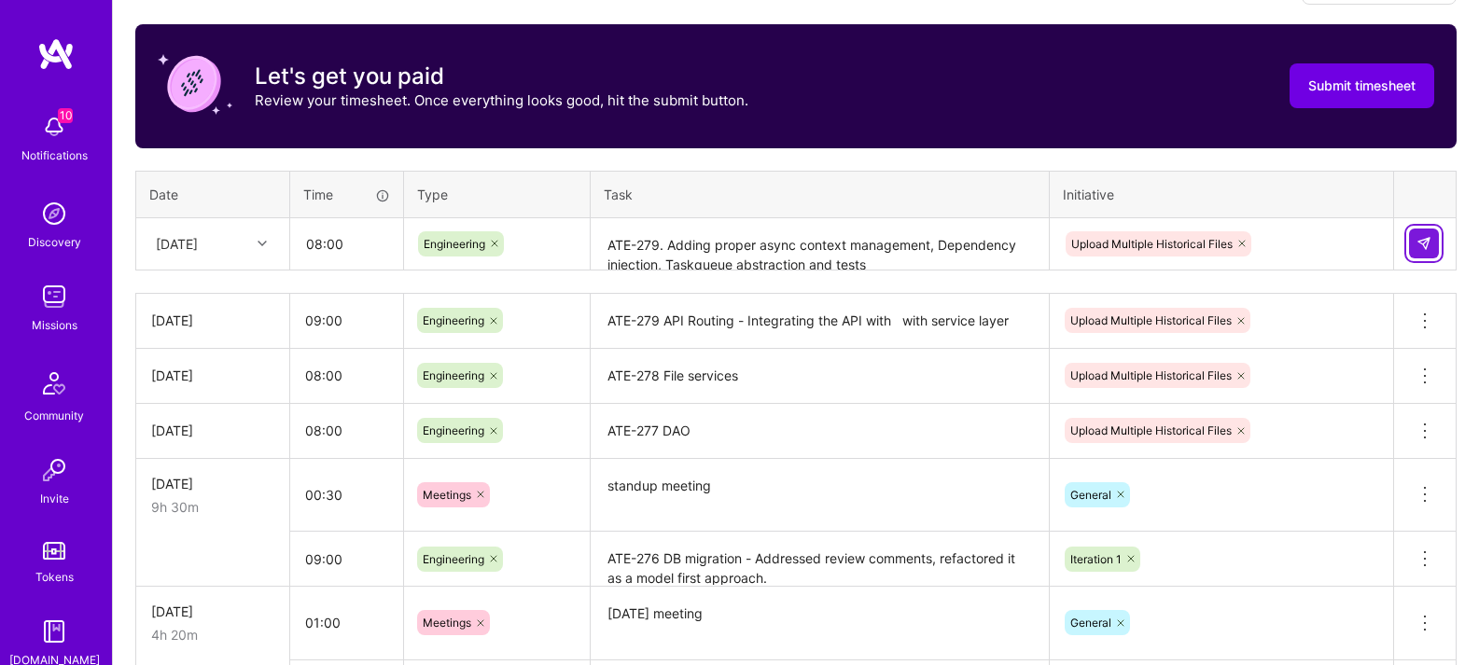
click at [1432, 245] on button at bounding box center [1424, 244] width 30 height 30
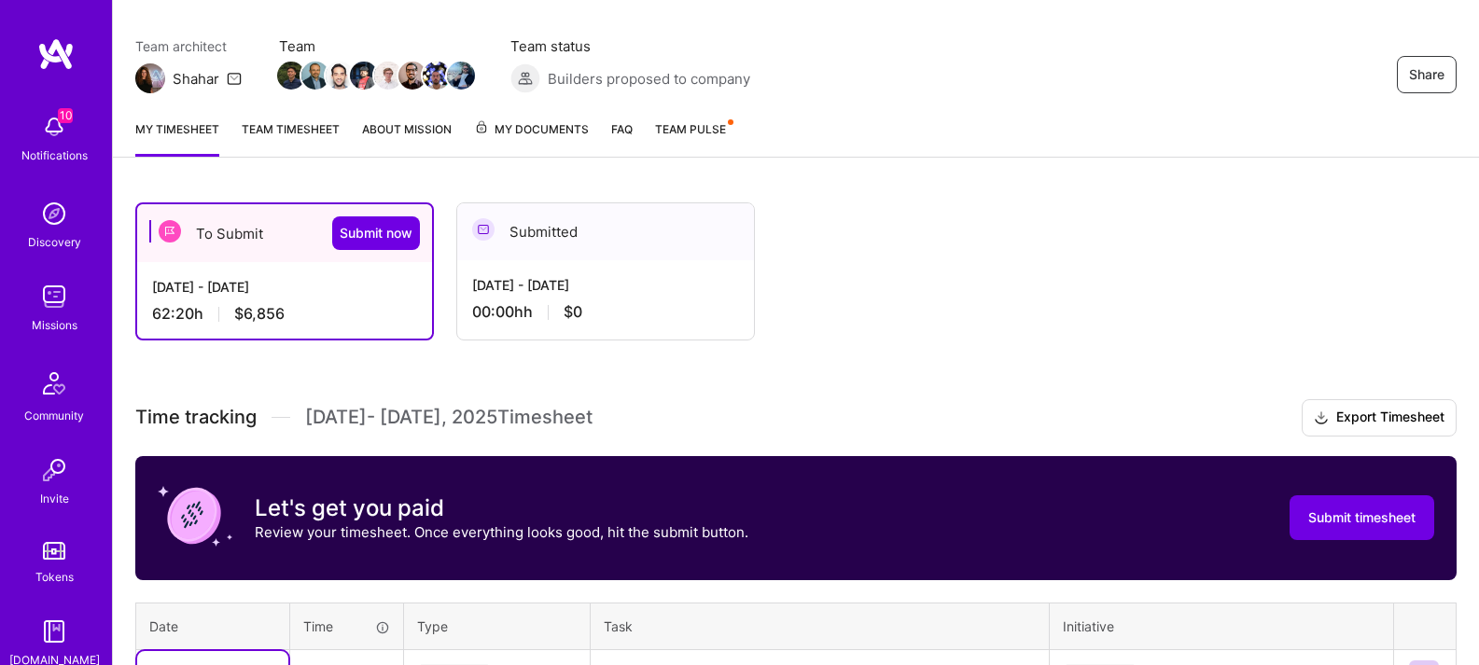
scroll to position [0, 0]
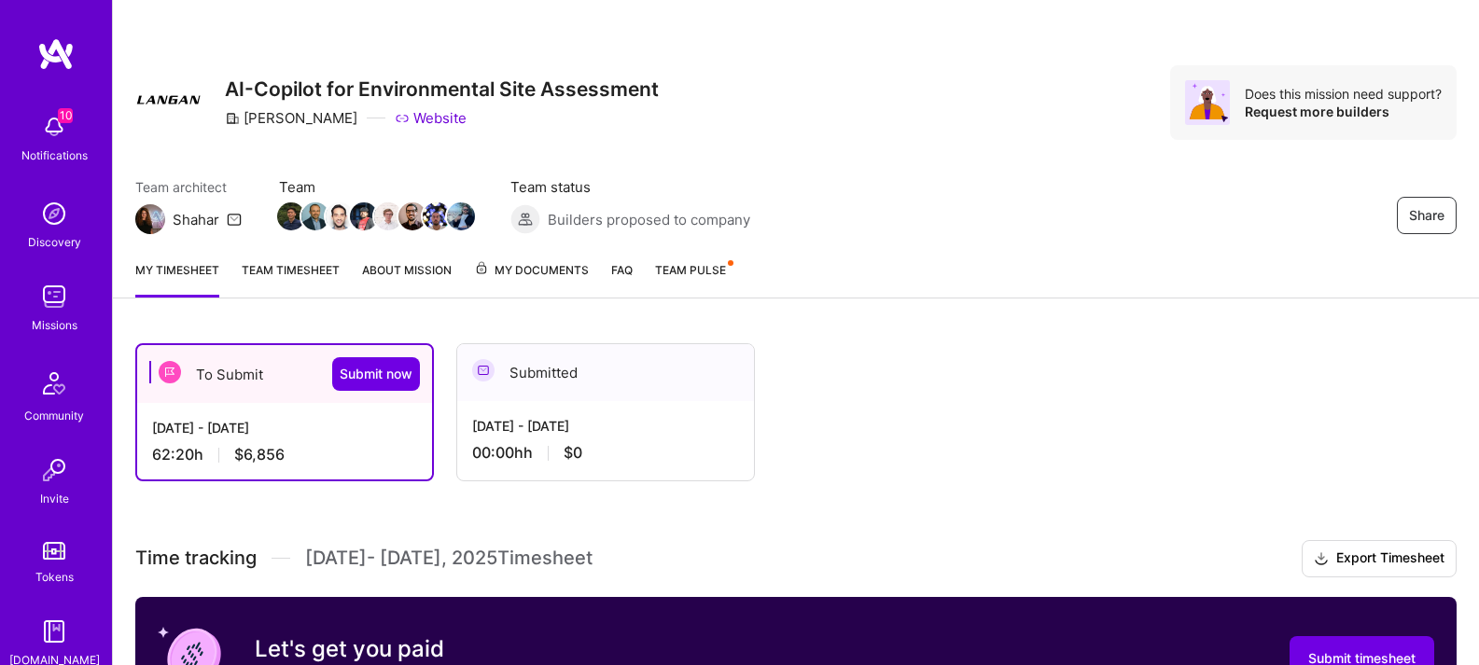
click at [282, 263] on link "Team timesheet" at bounding box center [291, 278] width 98 height 37
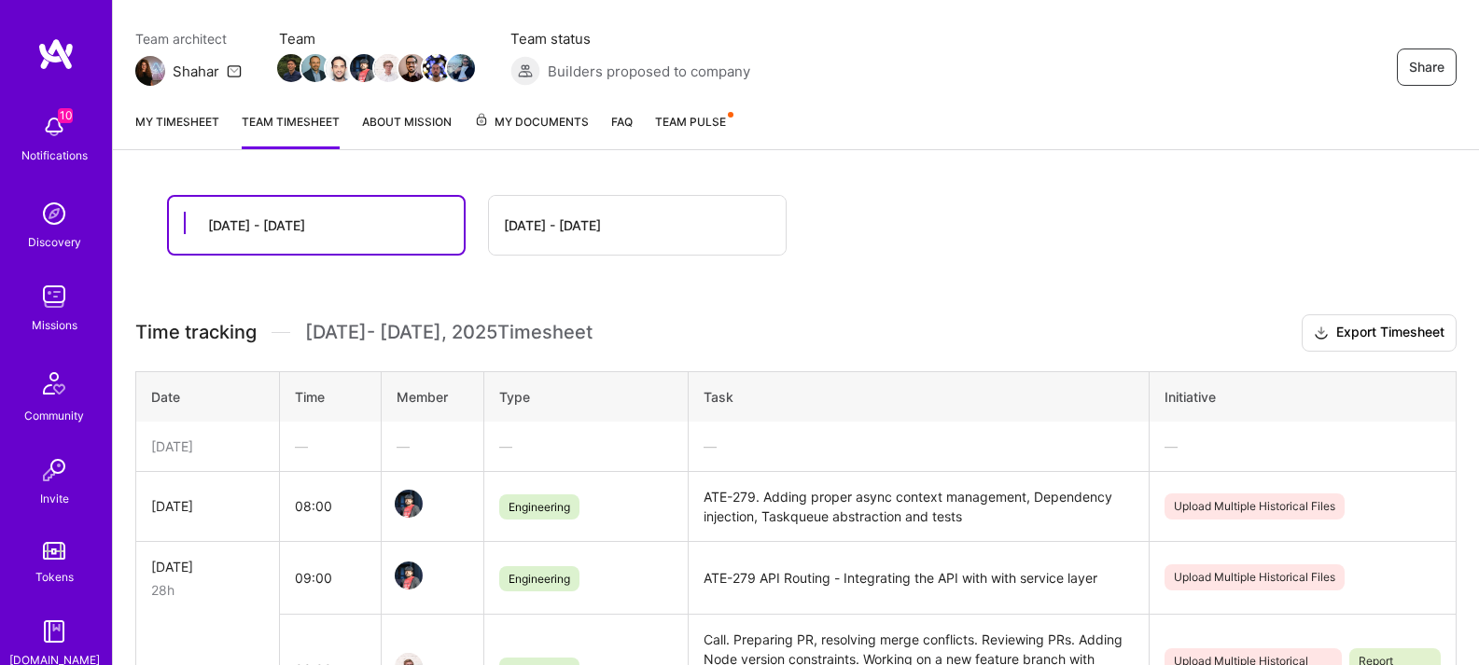
scroll to position [159, 0]
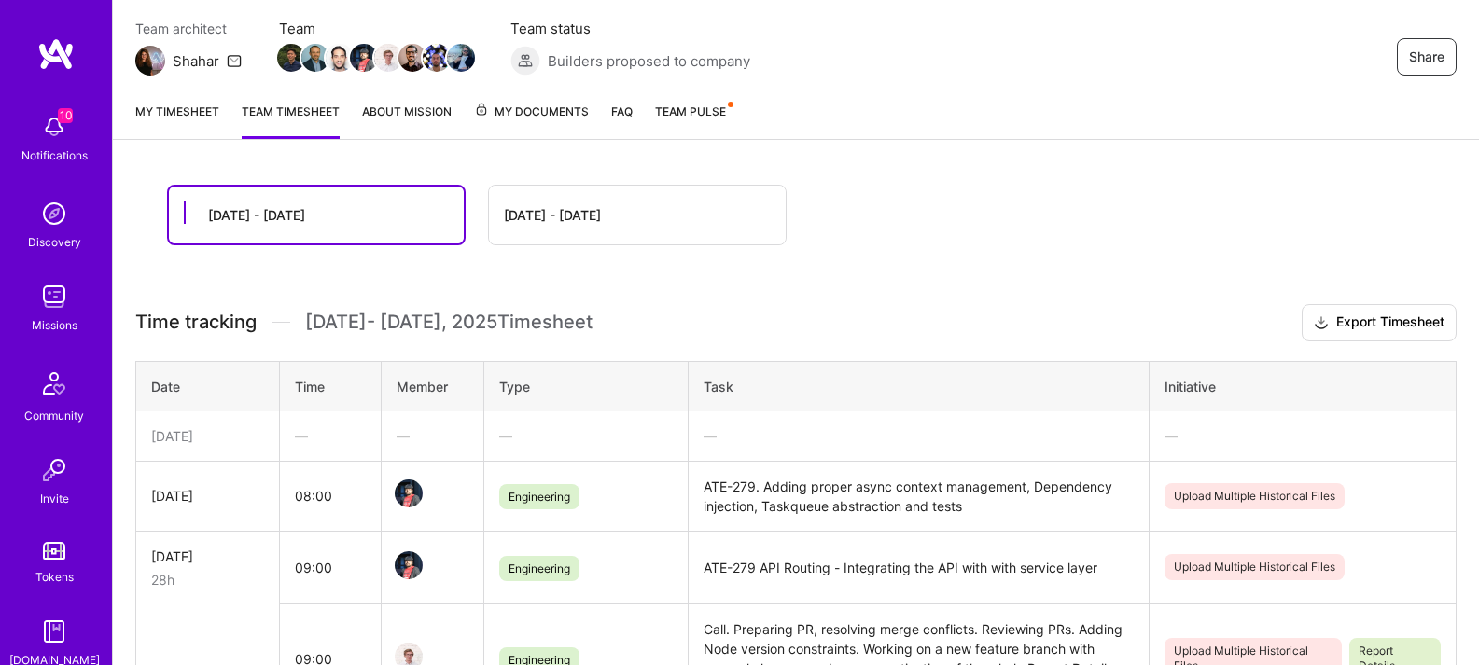
click at [848, 485] on td "ATE-279. Adding proper async context management, Dependency injection, Taskqueu…" at bounding box center [919, 496] width 461 height 70
click at [910, 511] on td "ATE-279. Adding proper async context management, Dependency injection, Taskqueu…" at bounding box center [919, 496] width 461 height 70
click at [961, 502] on td "ATE-279. Adding proper async context management, Dependency injection, Taskqueu…" at bounding box center [919, 496] width 461 height 70
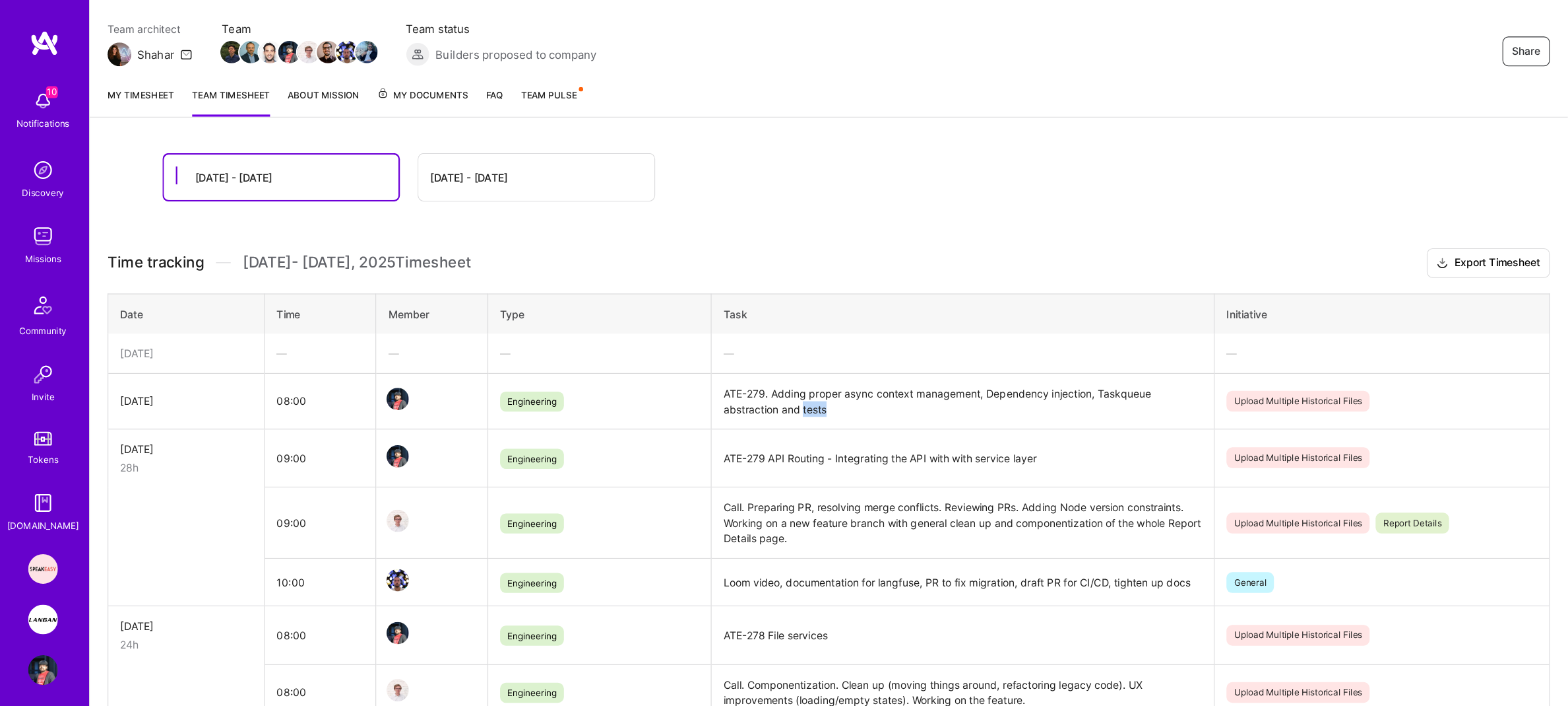
scroll to position [107, 0]
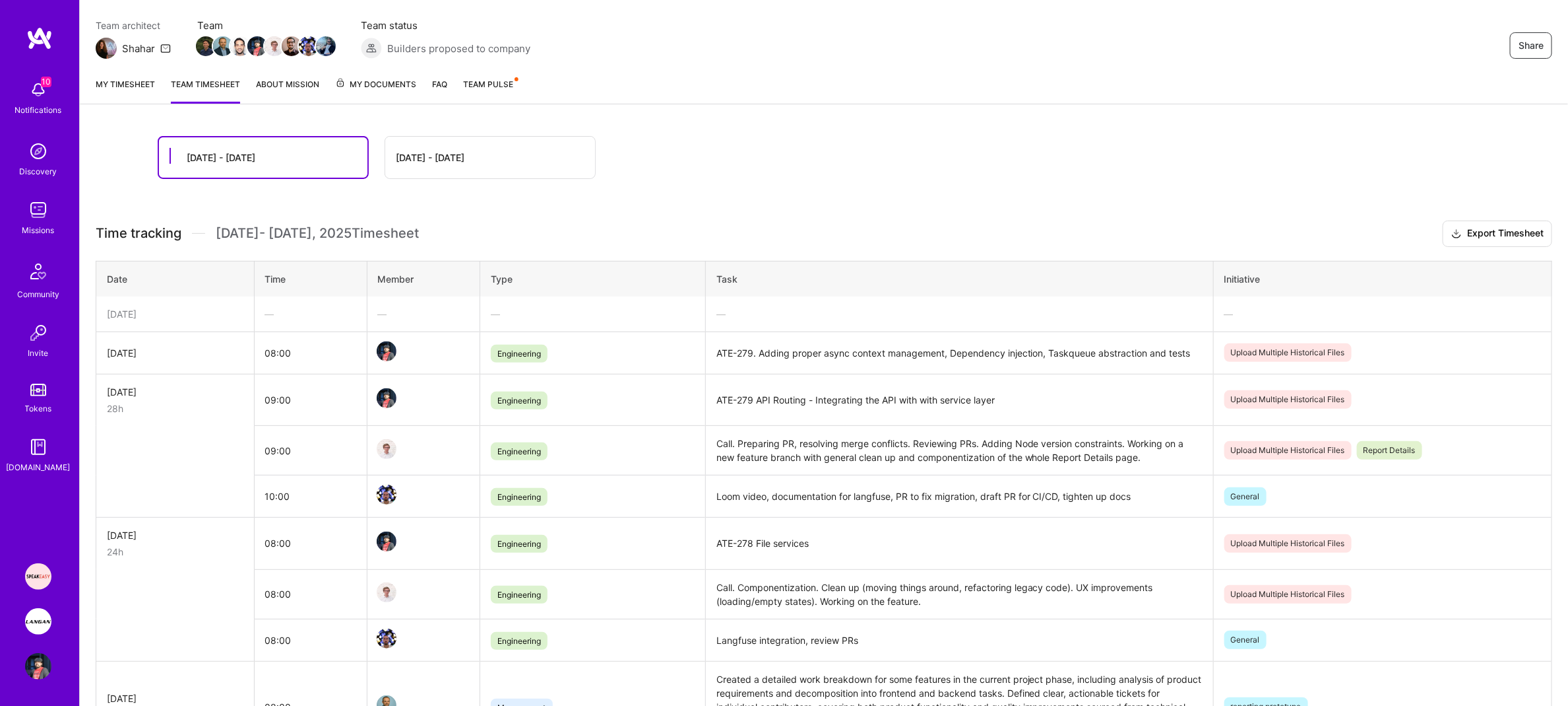
click at [1045, 356] on div "Upload Multiple Historical Files" at bounding box center [1383, 352] width 317 height 18
drag, startPoint x: 841, startPoint y: 364, endPoint x: 838, endPoint y: 378, distance: 14.3
click at [850, 361] on td "ATE-279. Adding proper async context management, Dependency injection, Taskqueu…" at bounding box center [959, 353] width 508 height 42
click at [267, 353] on td "08:00" at bounding box center [310, 353] width 113 height 42
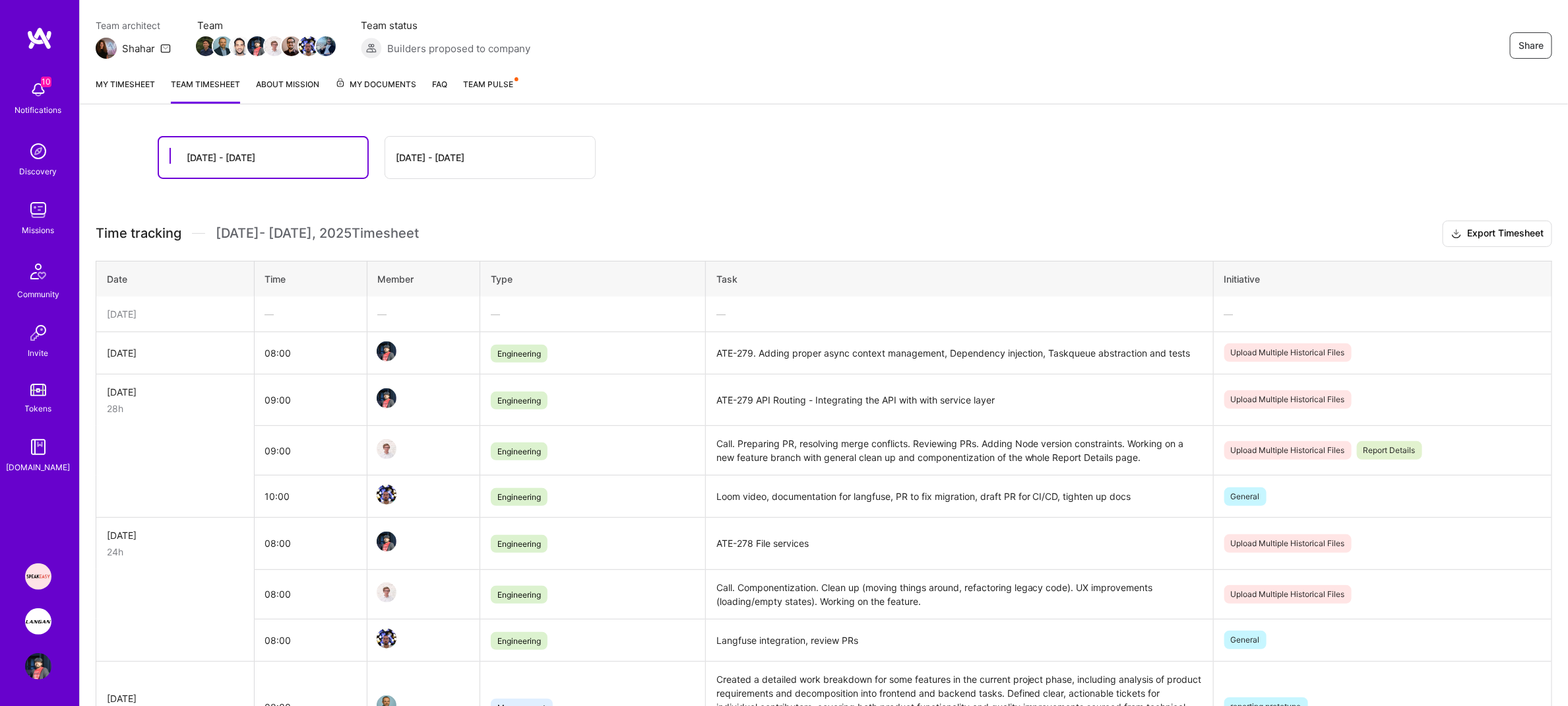
drag, startPoint x: 303, startPoint y: 351, endPoint x: 241, endPoint y: 352, distance: 62.0
click at [296, 354] on td "08:00" at bounding box center [310, 353] width 113 height 42
click at [280, 353] on td "08:00" at bounding box center [310, 353] width 113 height 42
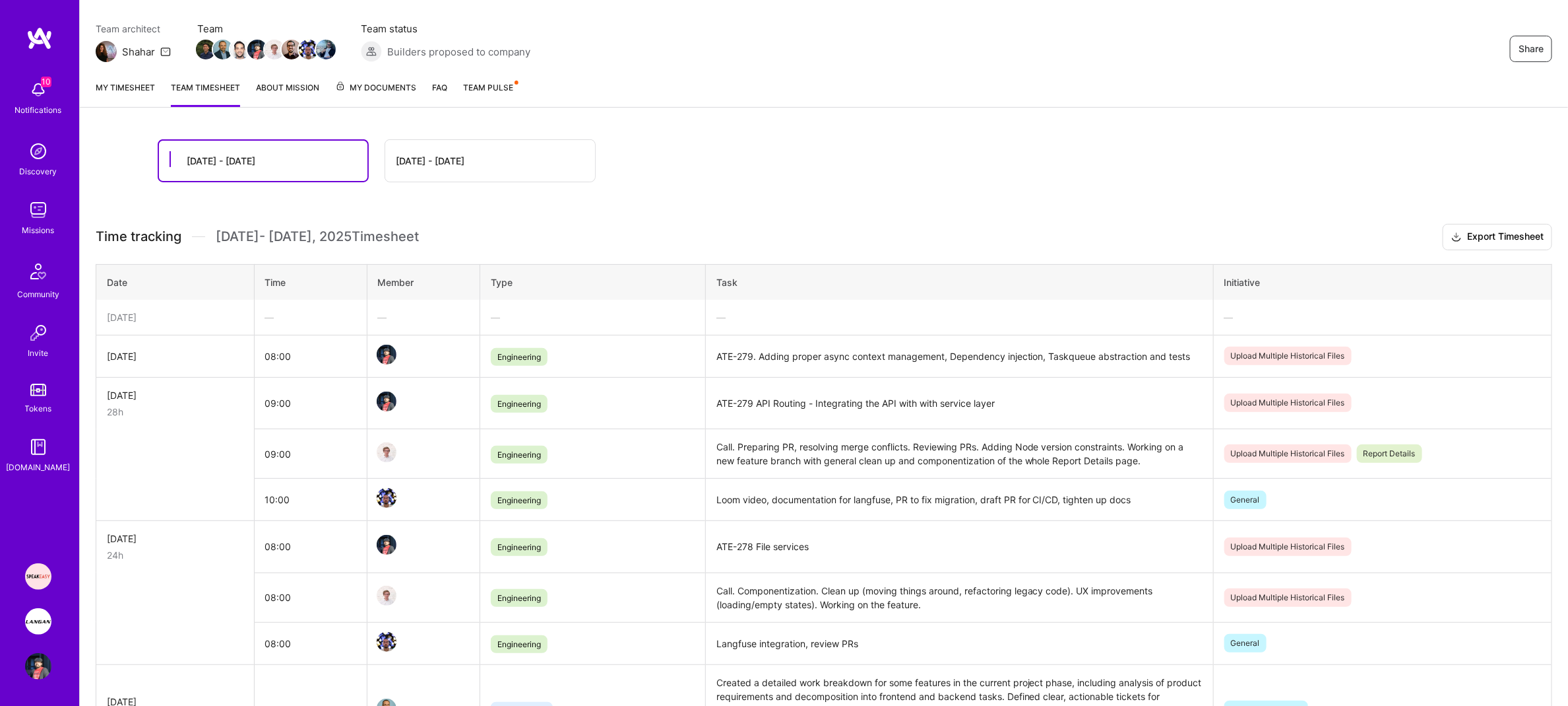
scroll to position [93, 0]
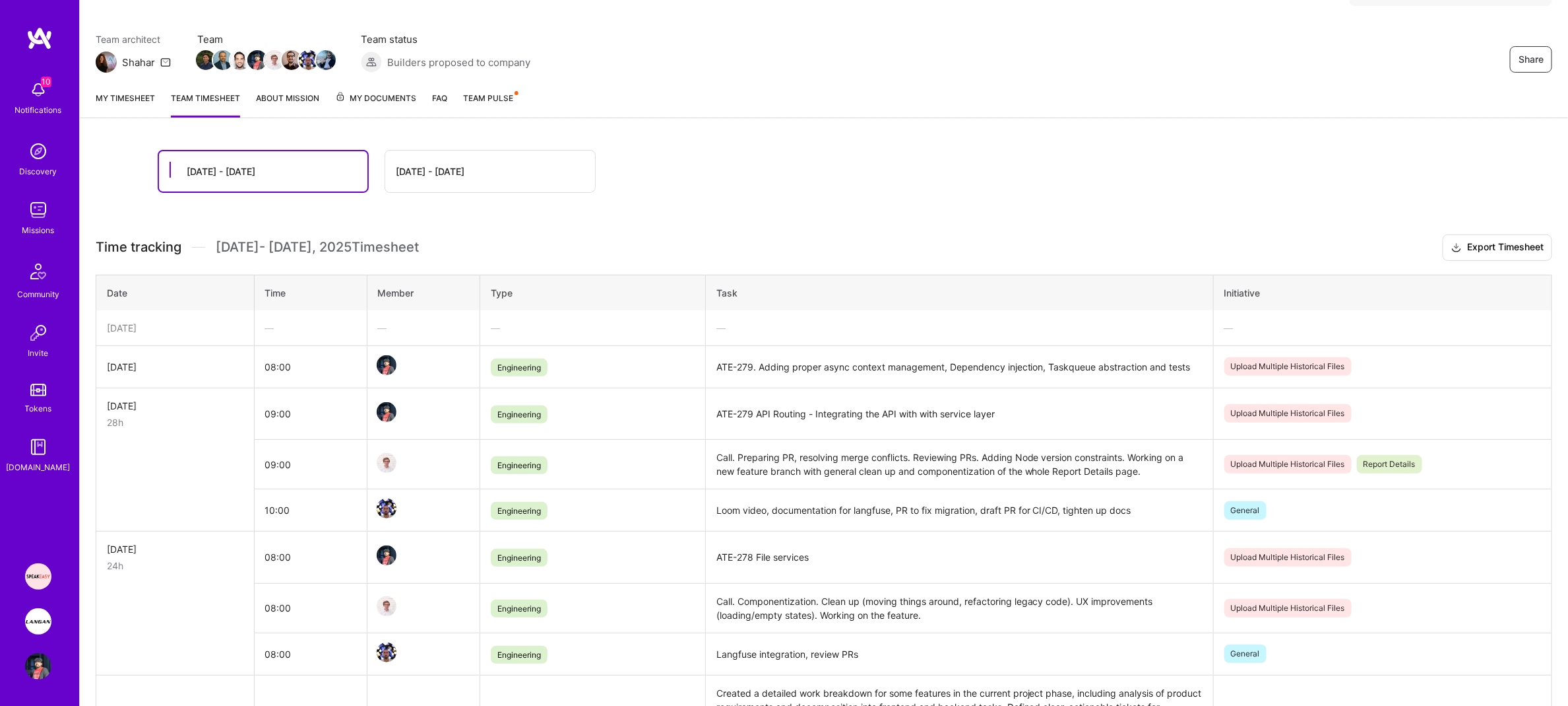
click at [135, 102] on link "My timesheet" at bounding box center [125, 104] width 59 height 26
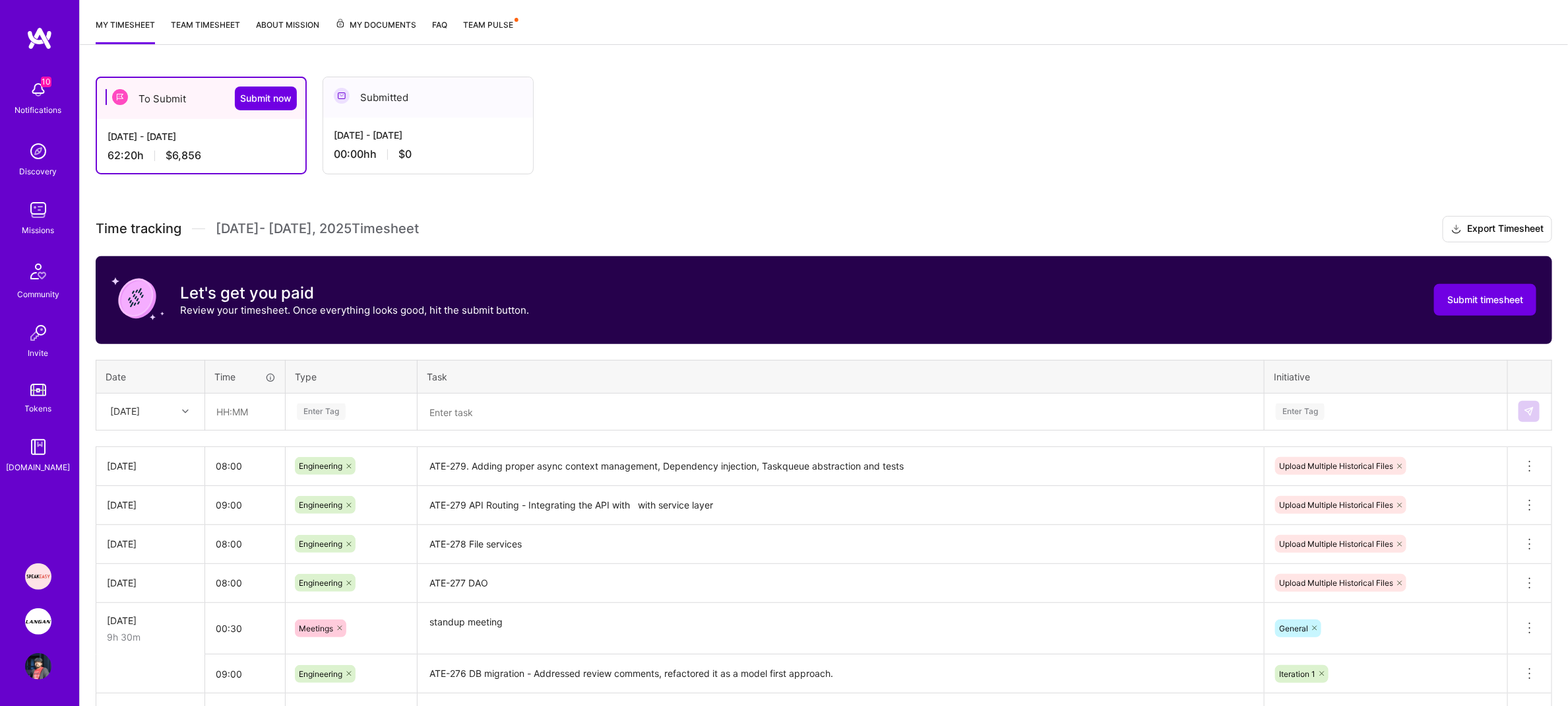
scroll to position [224, 0]
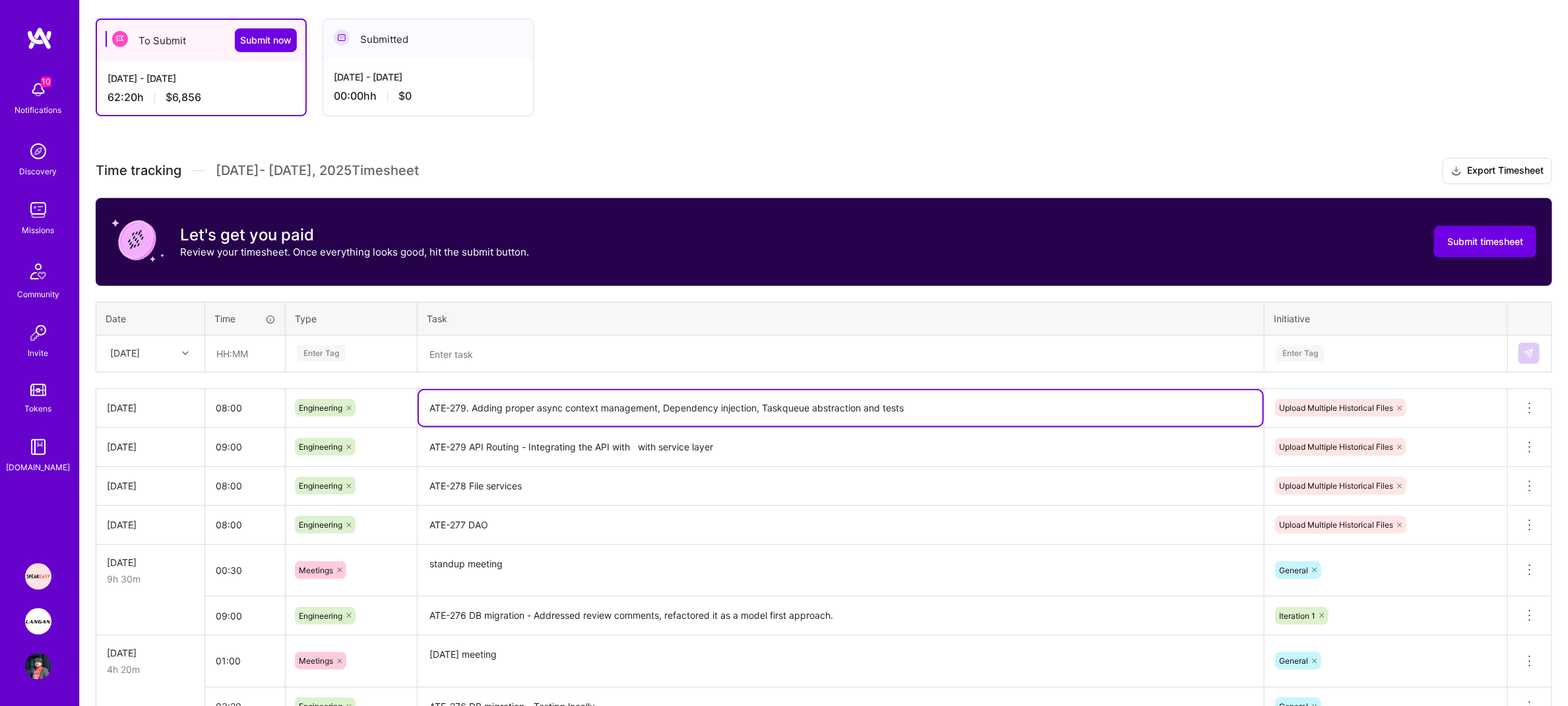
click at [909, 411] on textarea "ATE-279. Adding proper async context management, Dependency injection, Taskqueu…" at bounding box center [841, 408] width 844 height 35
type textarea "ATE-279. Adding proper async context management, Dependency injection, Taskqueu…"
click at [808, 325] on th "Task" at bounding box center [841, 318] width 847 height 33
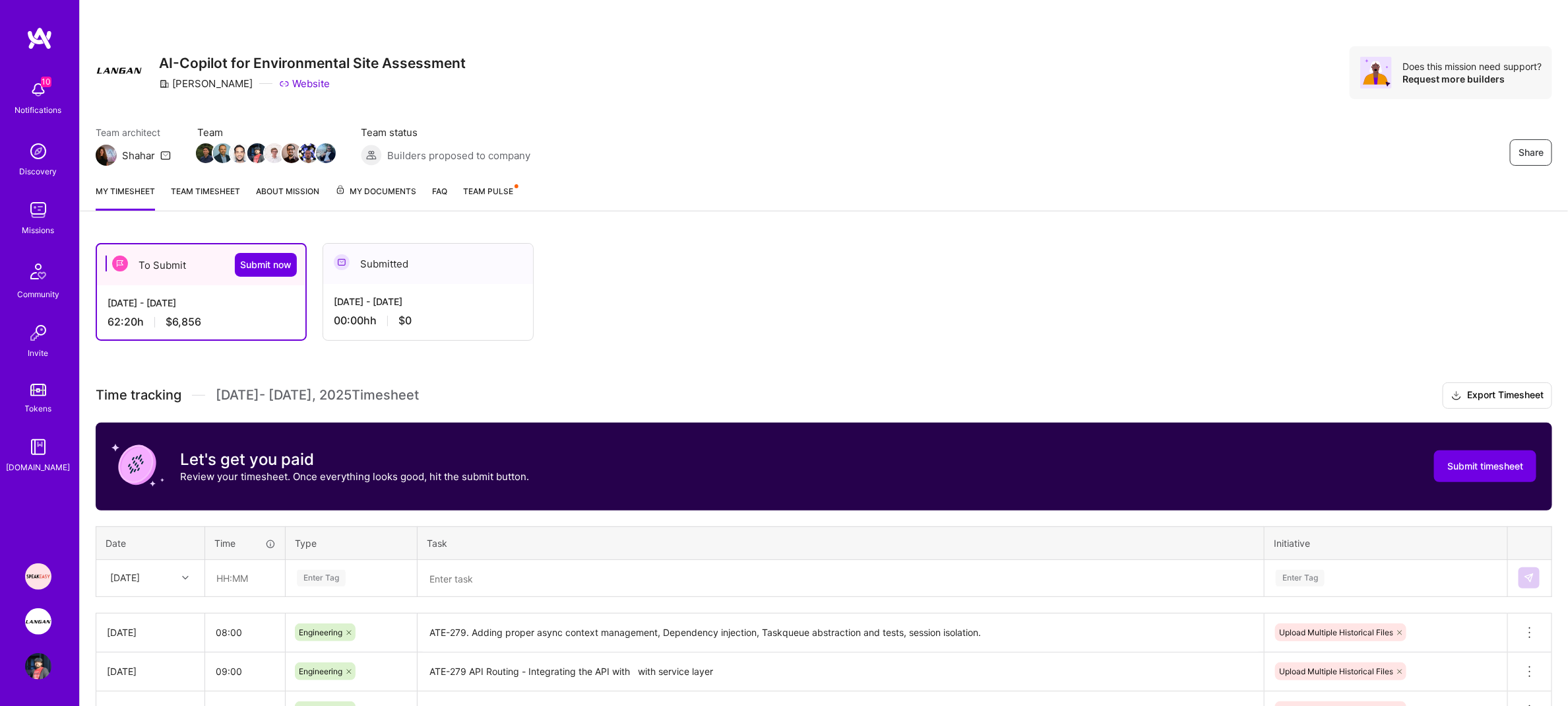
scroll to position [34, 0]
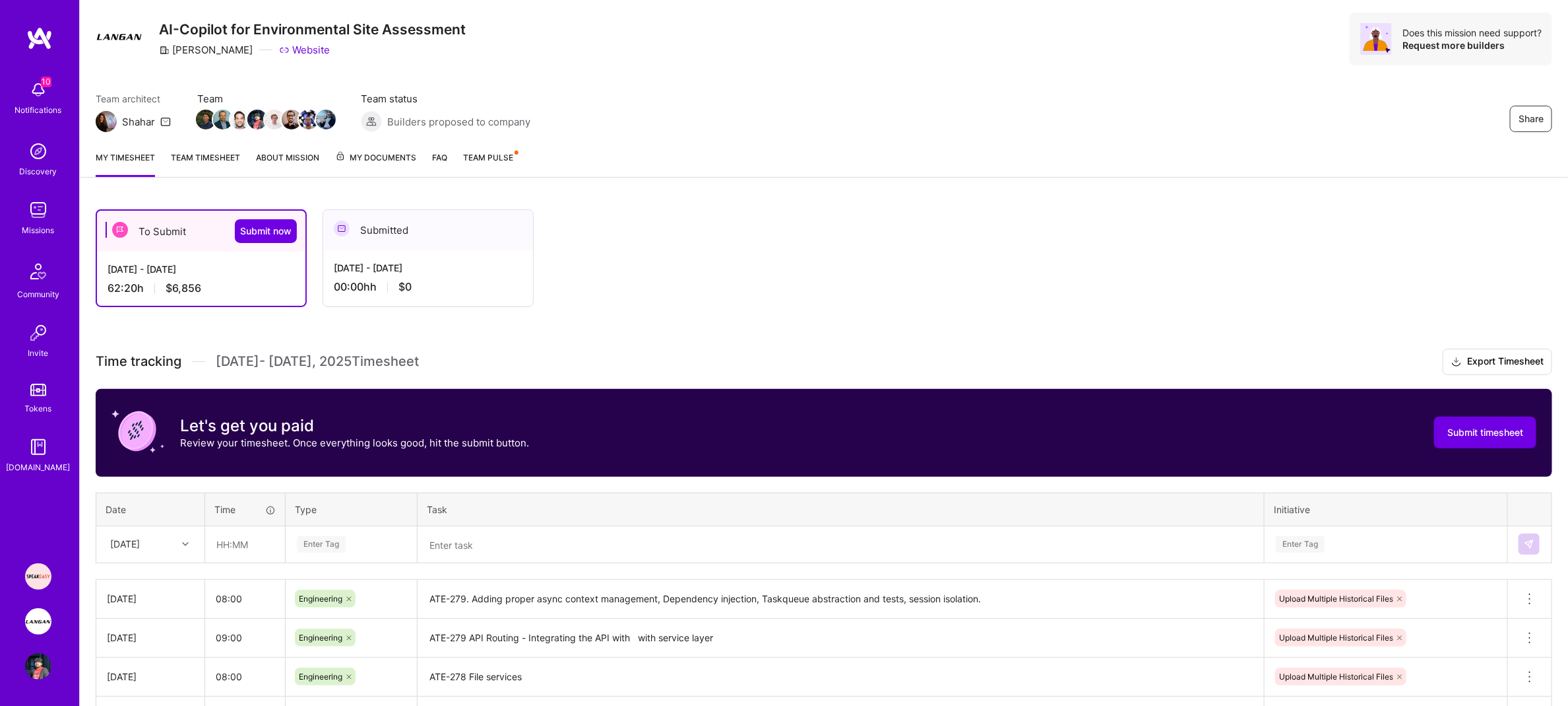
click at [207, 162] on link "Team timesheet" at bounding box center [206, 163] width 69 height 26
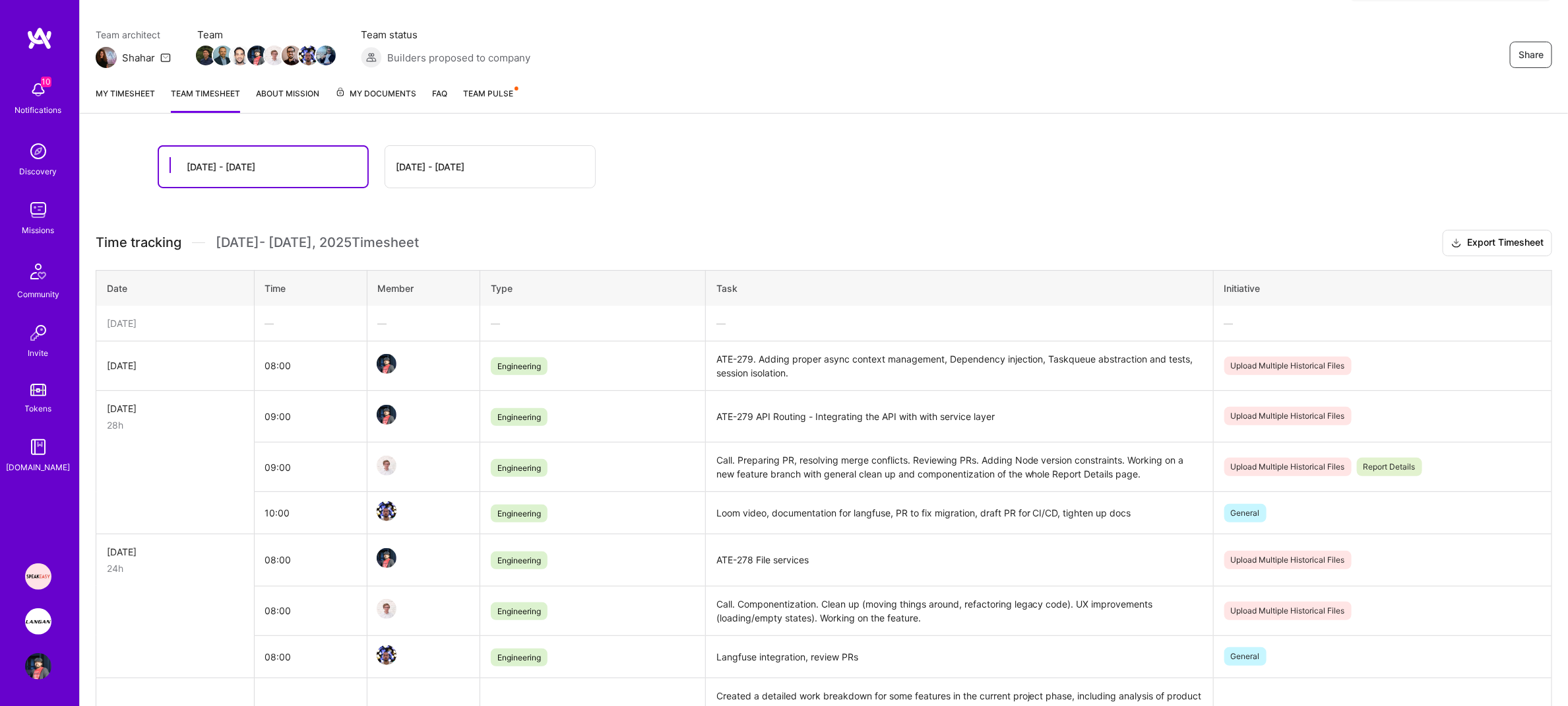
scroll to position [96, 0]
click at [409, 290] on th "Member" at bounding box center [423, 290] width 113 height 35
click at [389, 324] on div "—" at bounding box center [423, 325] width 91 height 14
click at [384, 330] on div "—" at bounding box center [423, 325] width 91 height 14
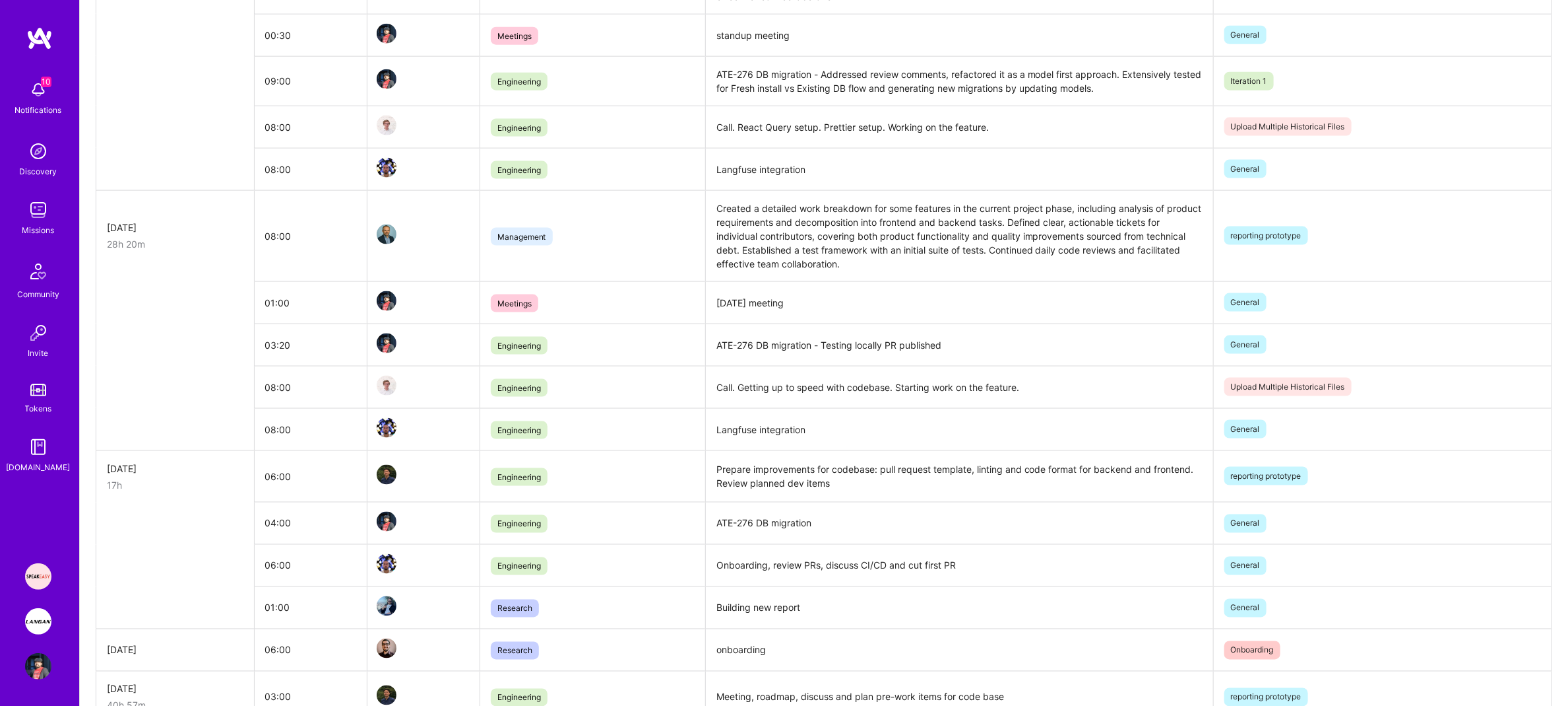
scroll to position [1490, 0]
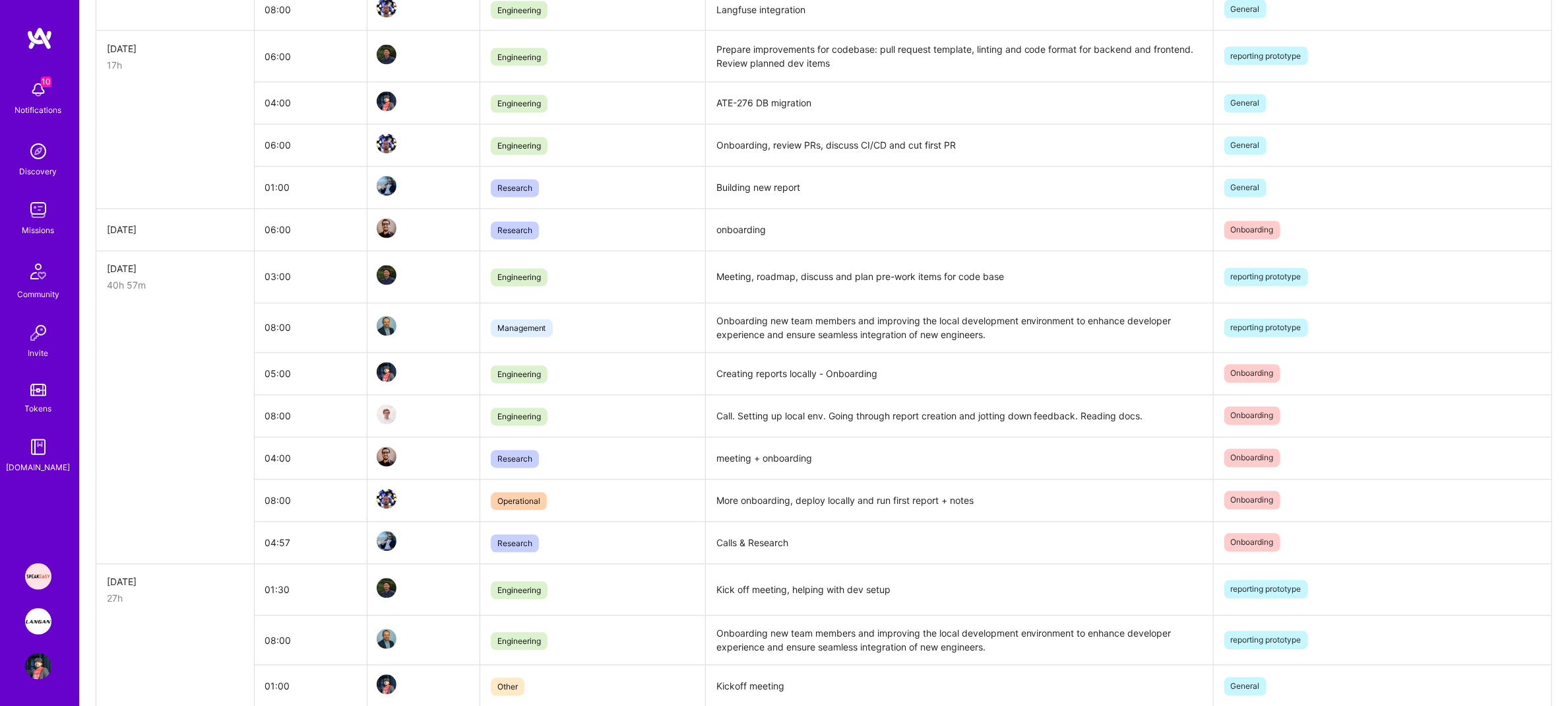
click at [37, 470] on img at bounding box center [37, 576] width 26 height 26
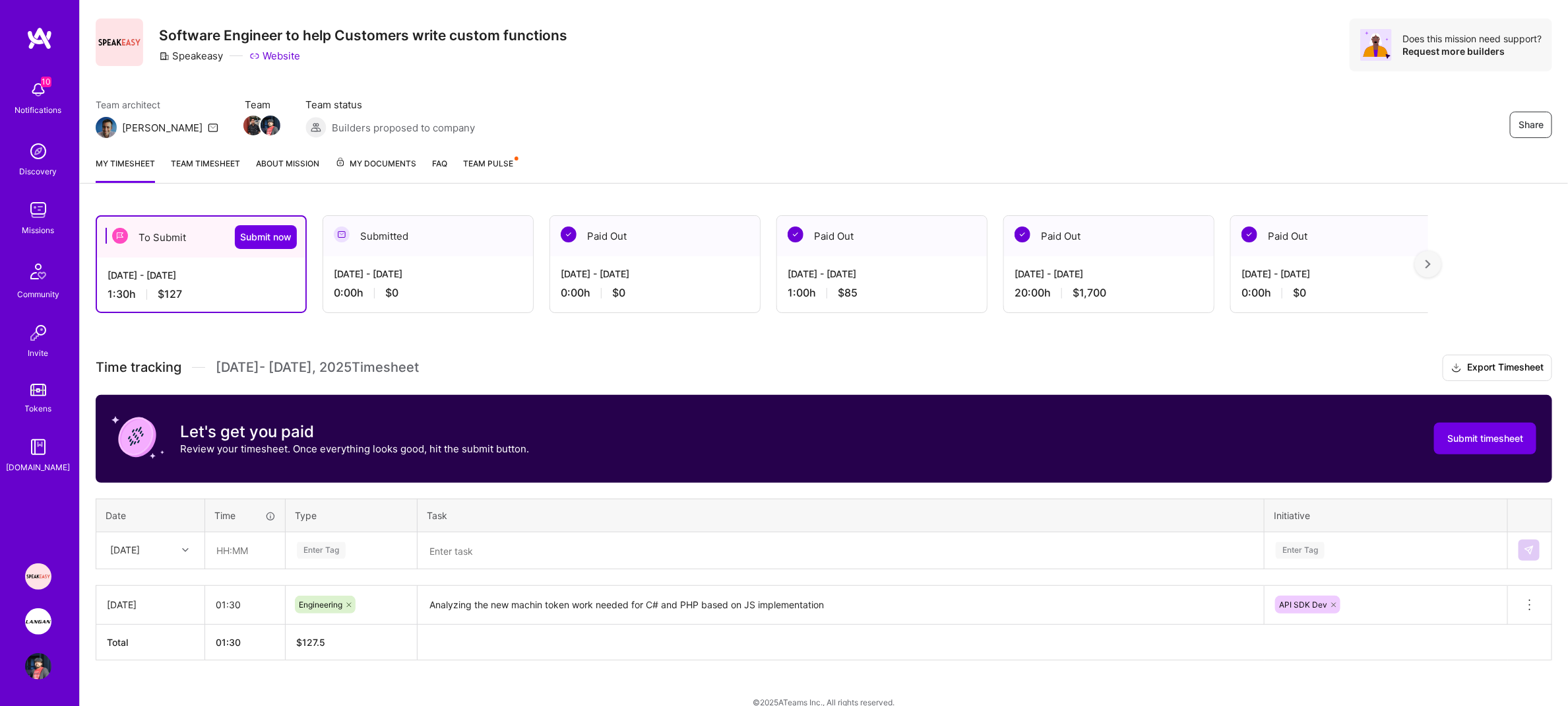
scroll to position [47, 0]
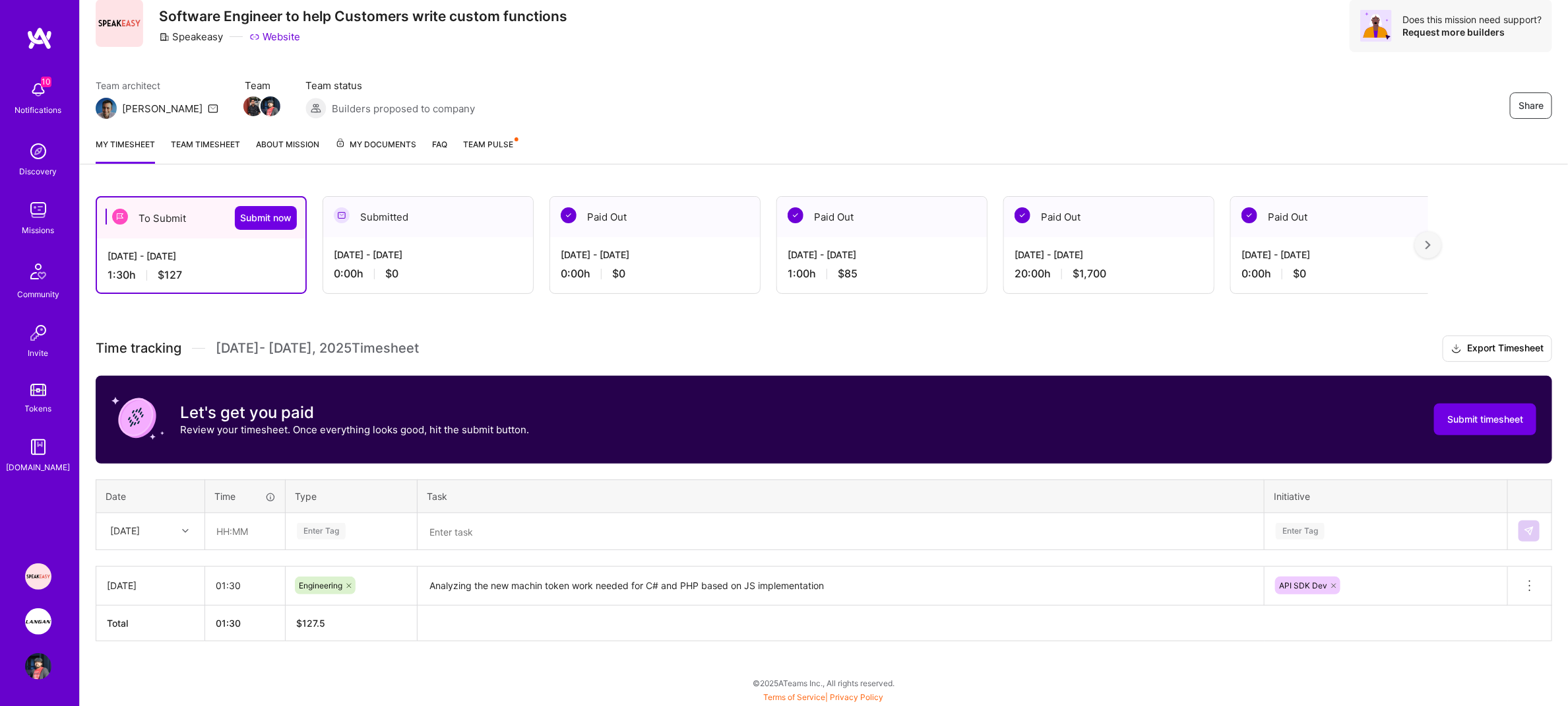
click at [212, 141] on link "Team timesheet" at bounding box center [206, 150] width 69 height 26
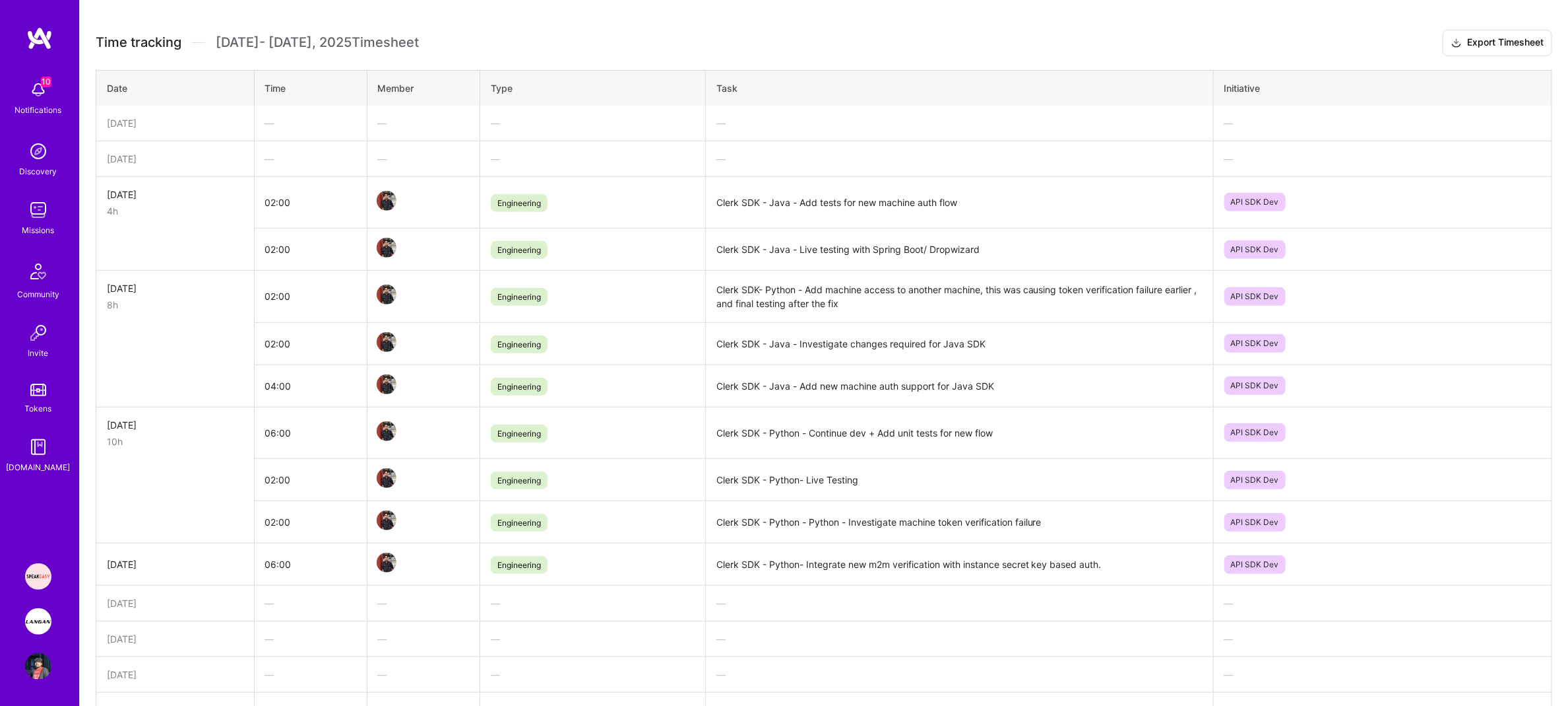
scroll to position [302, 0]
